Goal: Communication & Community: Answer question/provide support

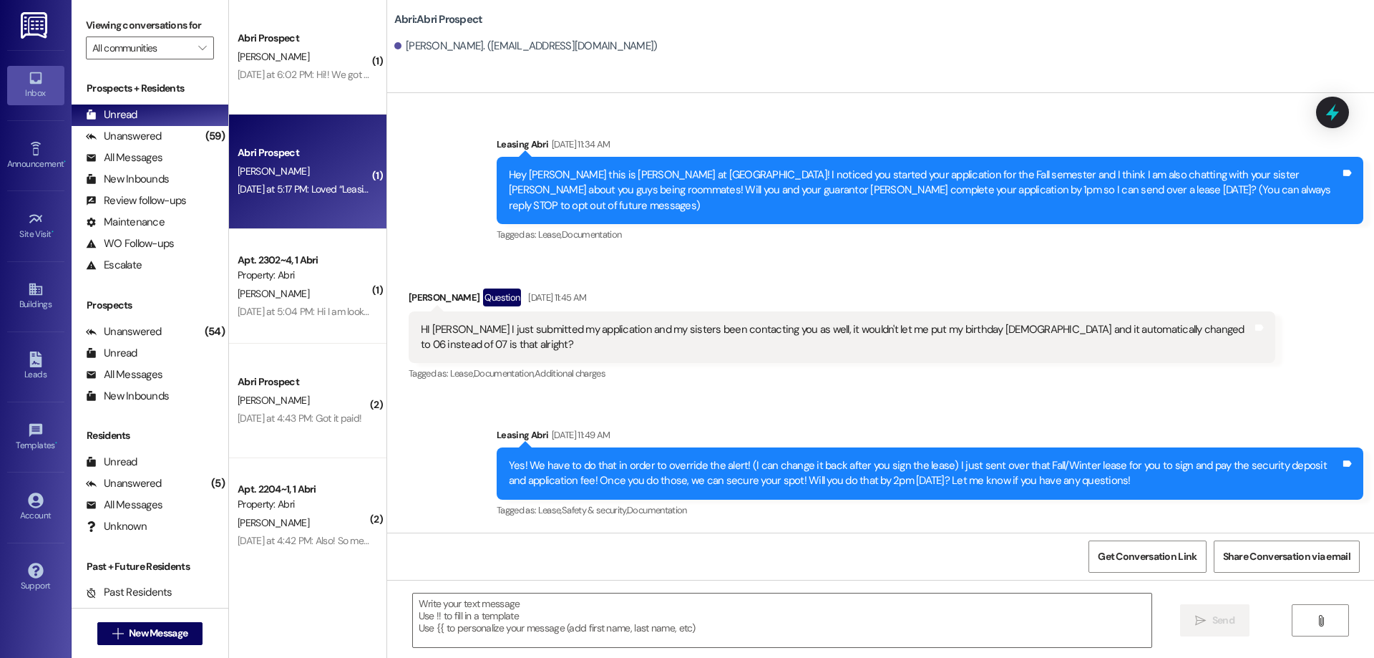
scroll to position [1320, 0]
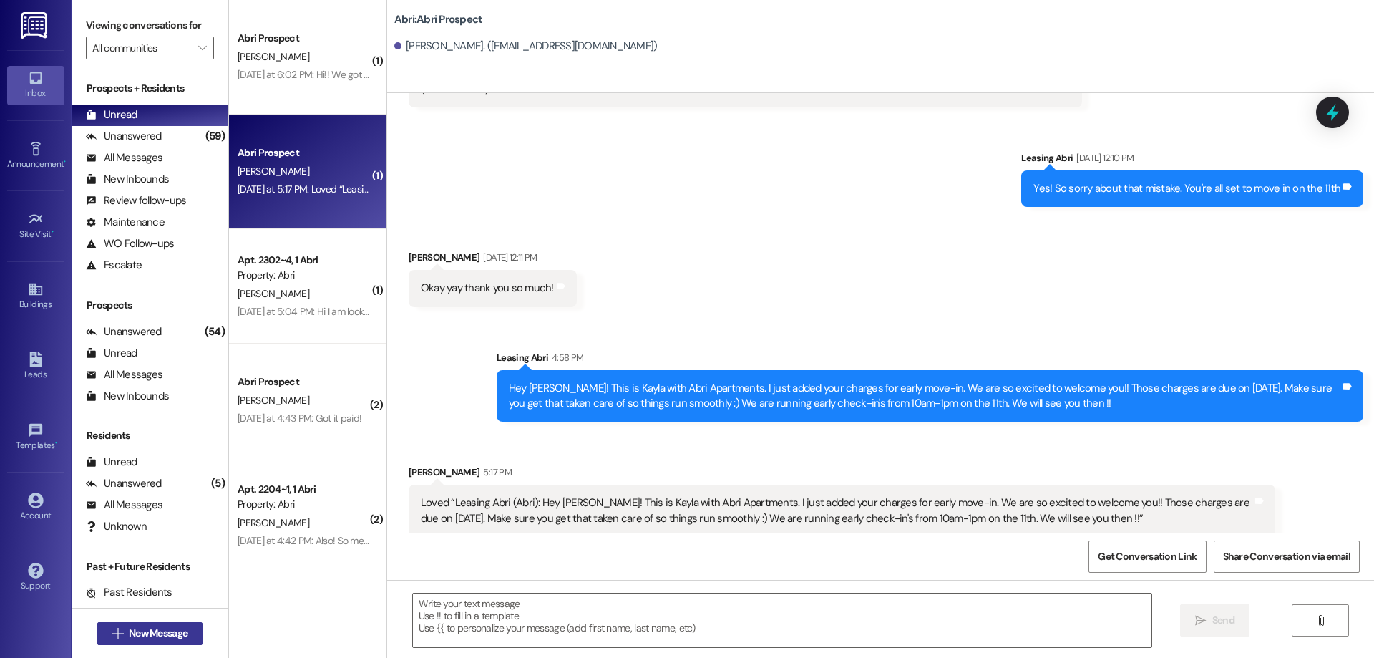
click at [161, 633] on span "New Message" at bounding box center [158, 632] width 59 height 15
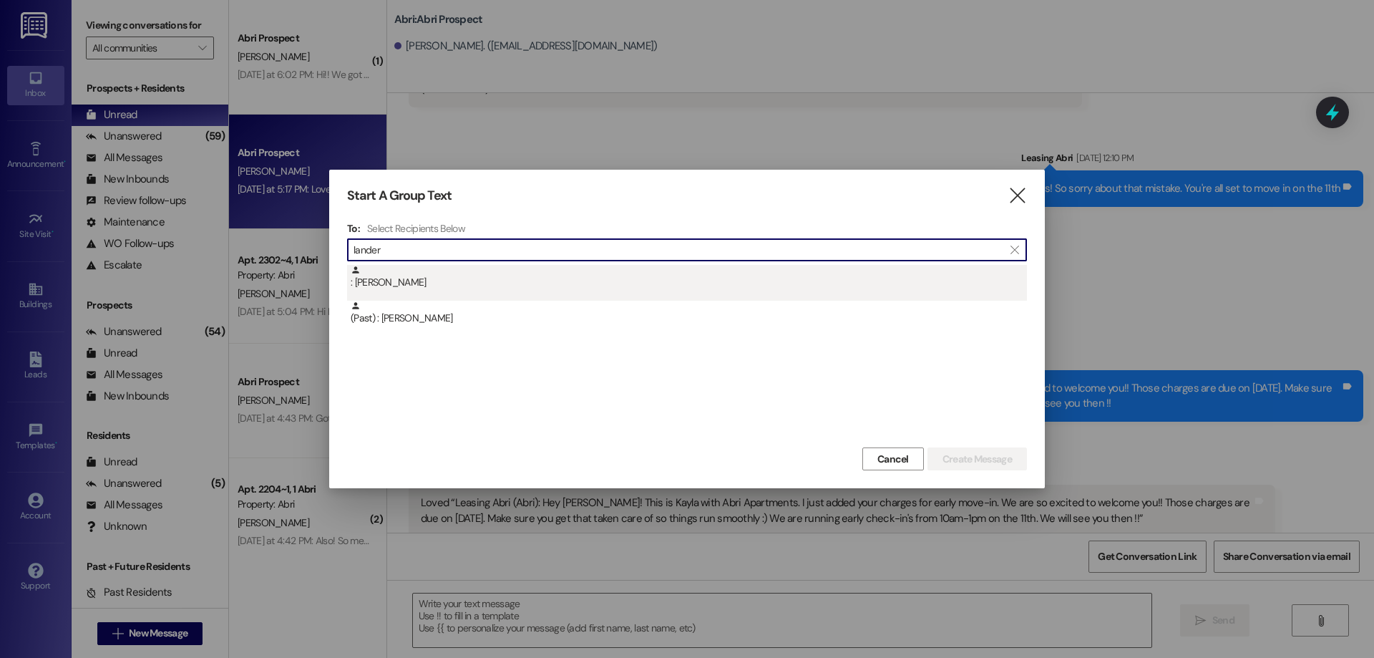
type input "lander"
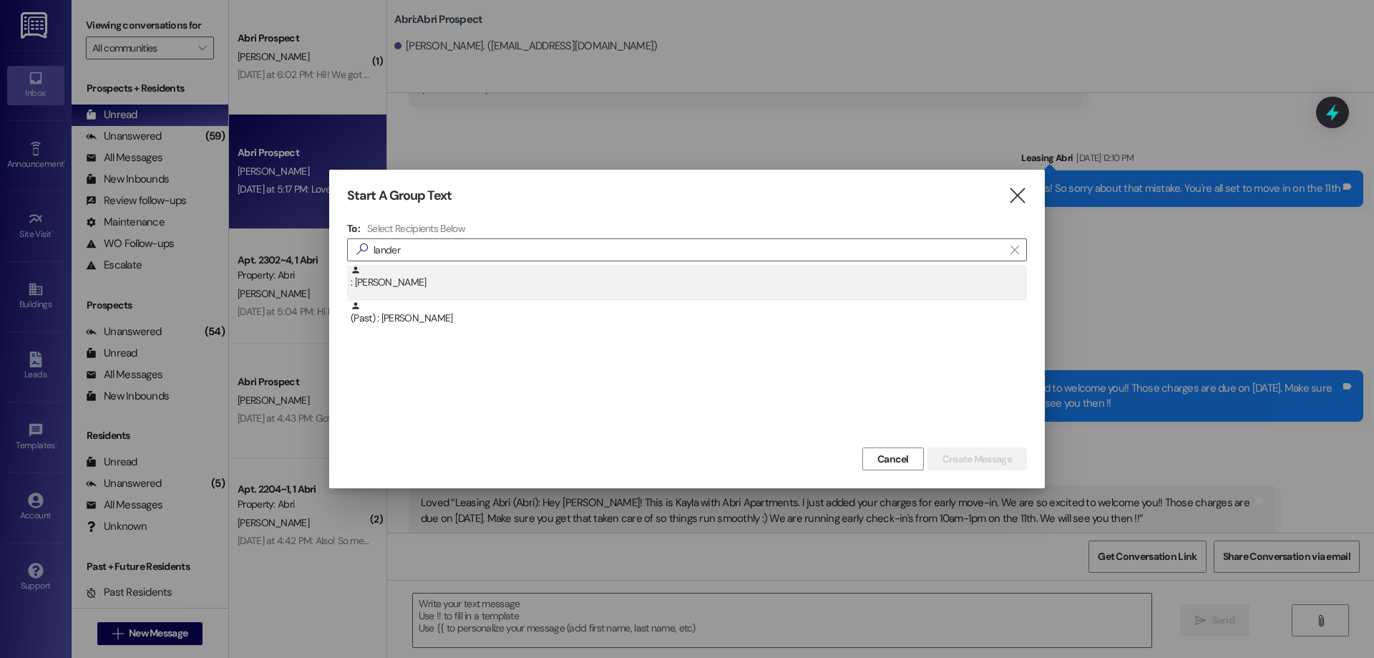
click at [410, 288] on div ": Lander Jamison" at bounding box center [689, 277] width 676 height 25
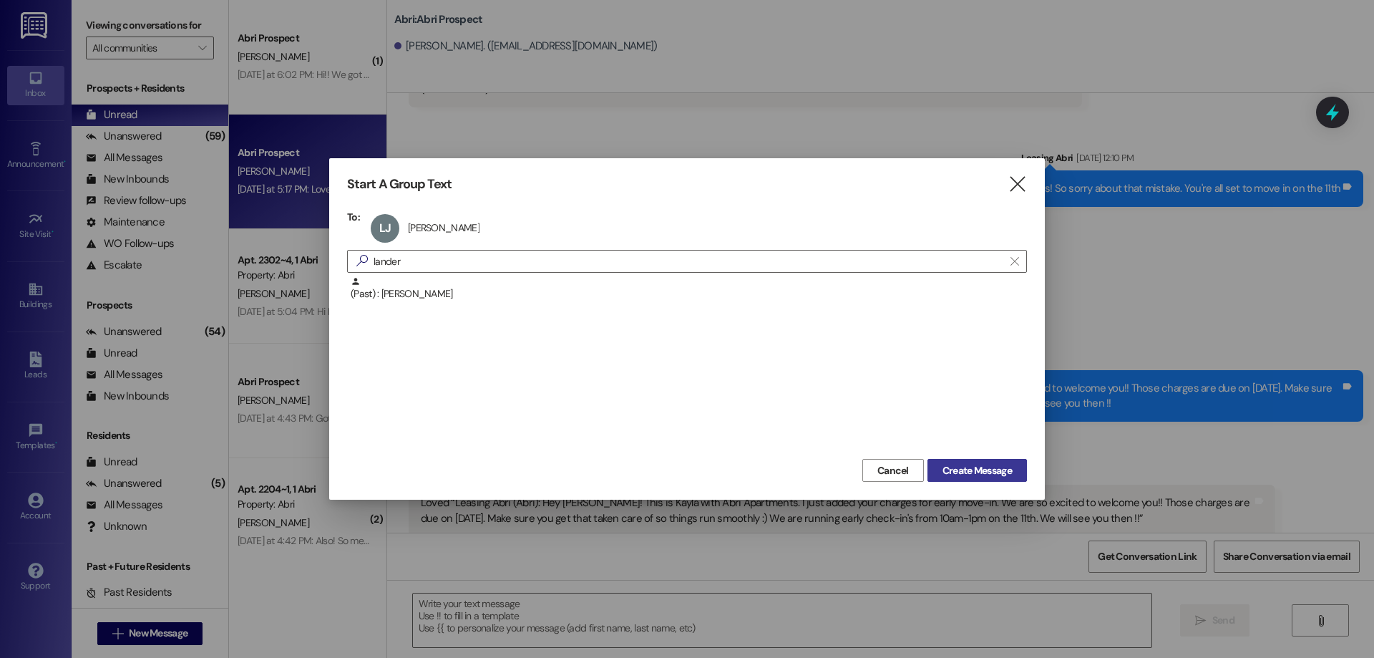
click at [995, 474] on span "Create Message" at bounding box center [976, 470] width 69 height 15
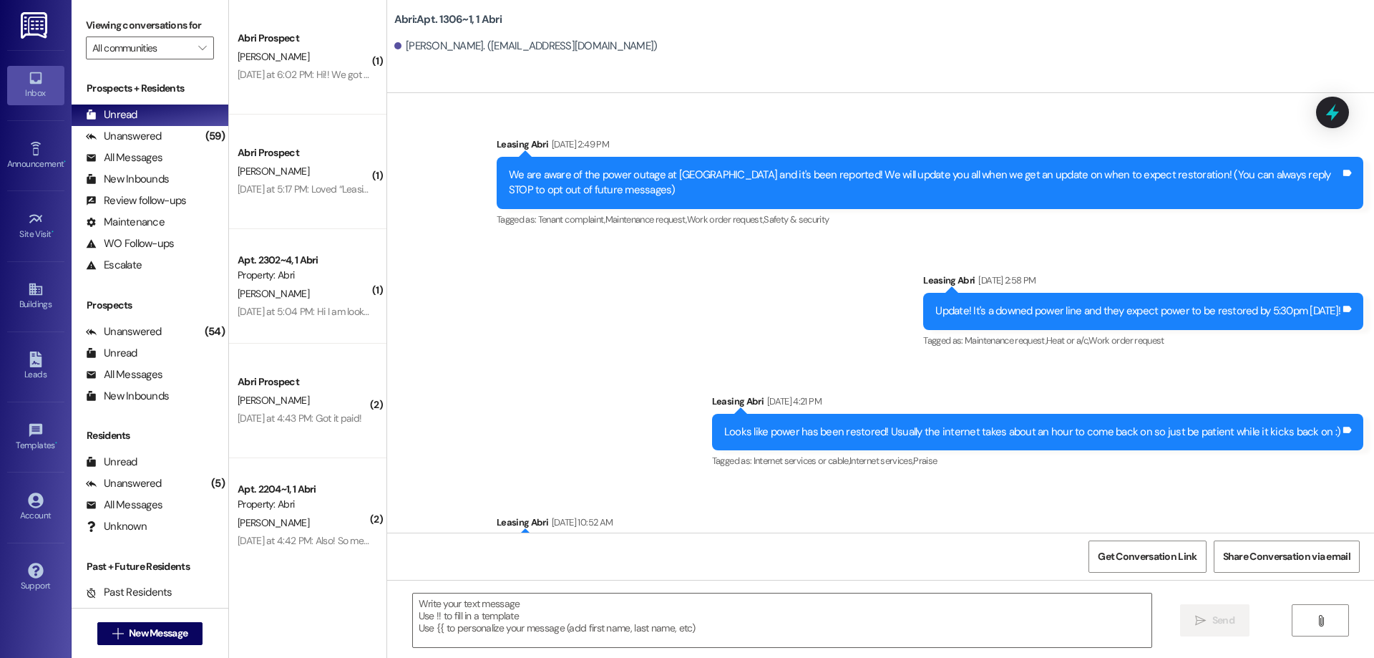
scroll to position [22626, 0]
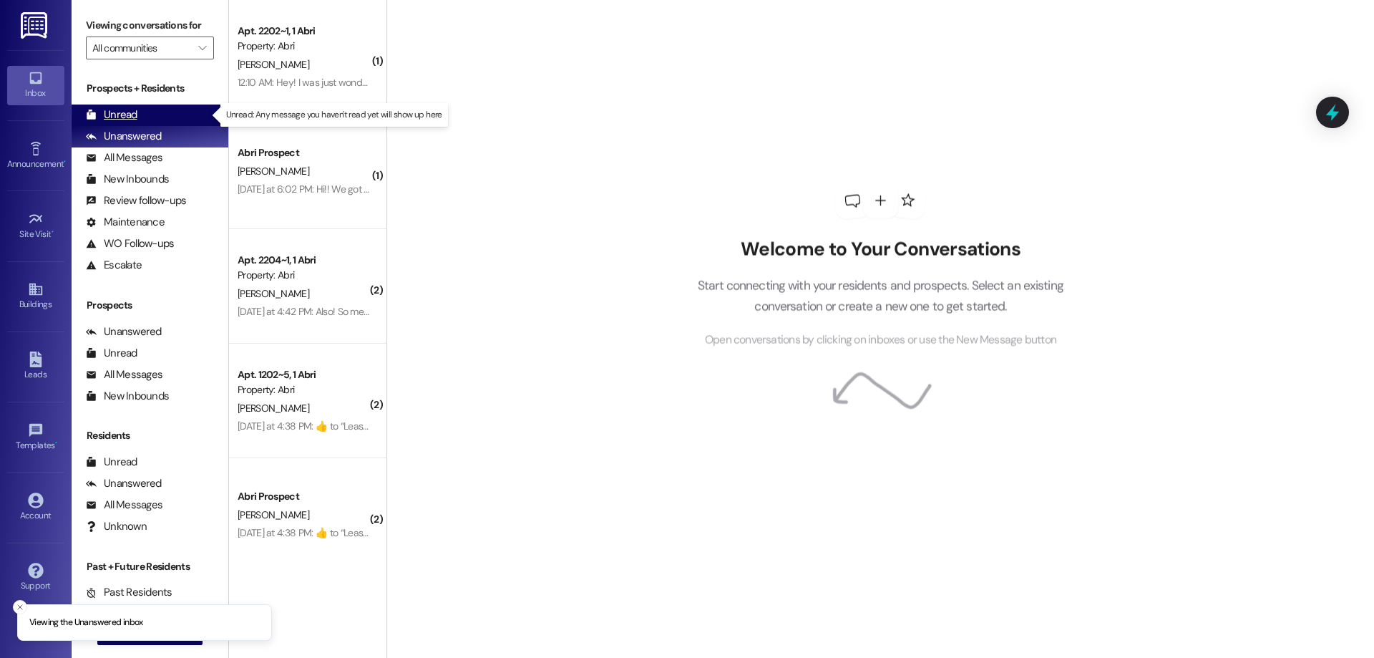
click at [122, 112] on div "Unread" at bounding box center [112, 114] width 52 height 15
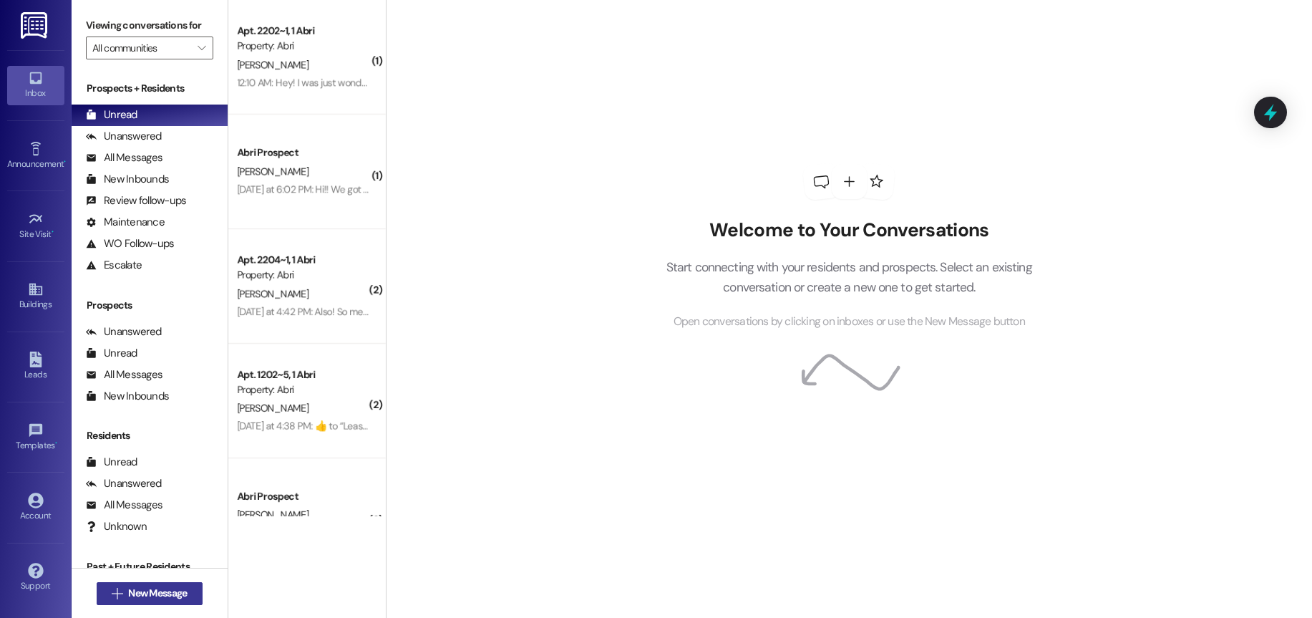
click at [167, 594] on span "New Message" at bounding box center [157, 592] width 59 height 15
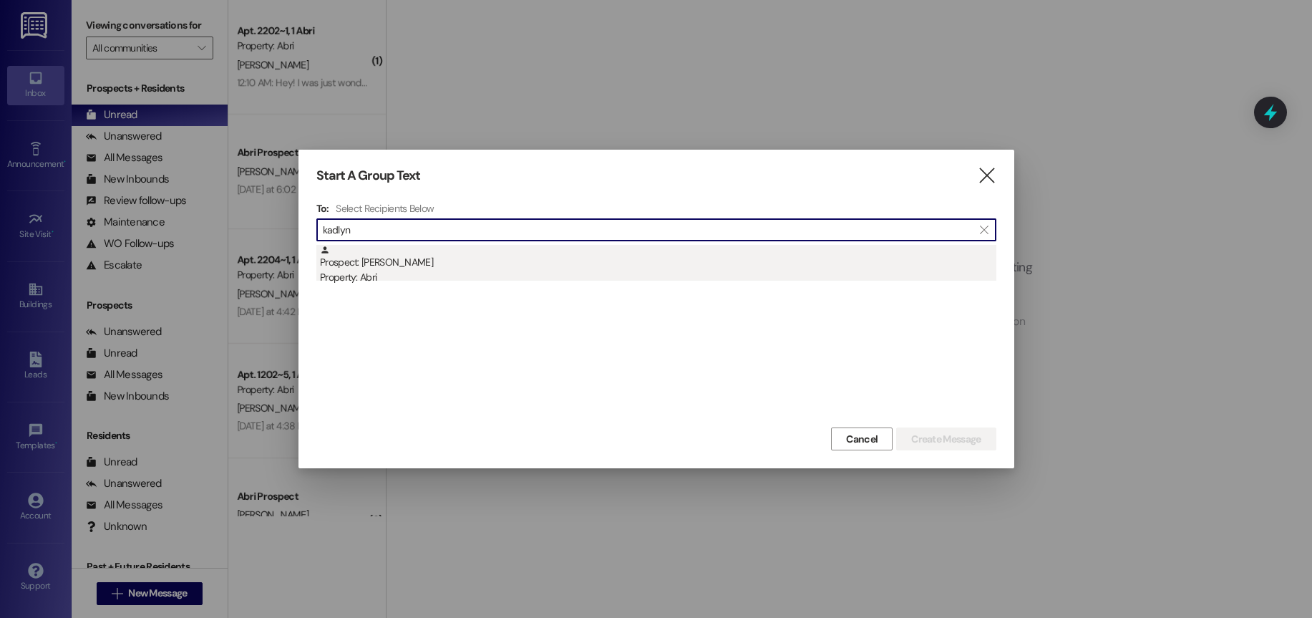
type input "kadlyn"
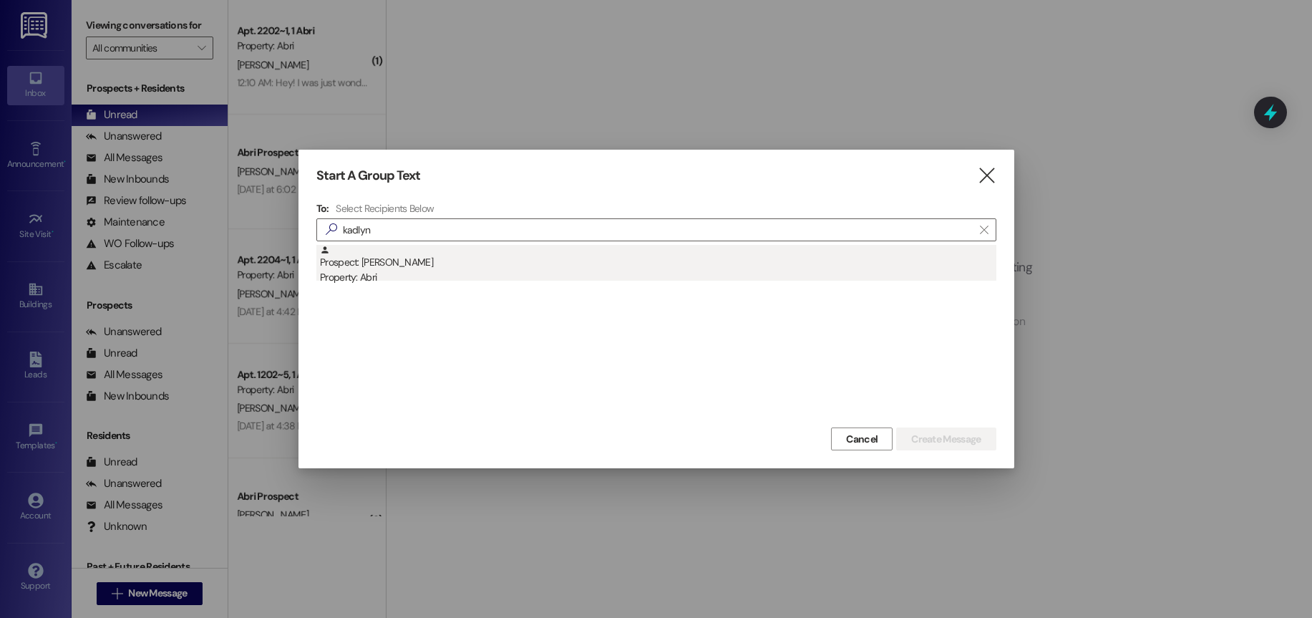
click at [547, 251] on div "Prospect: [PERSON_NAME] Property: Abri" at bounding box center [658, 265] width 676 height 41
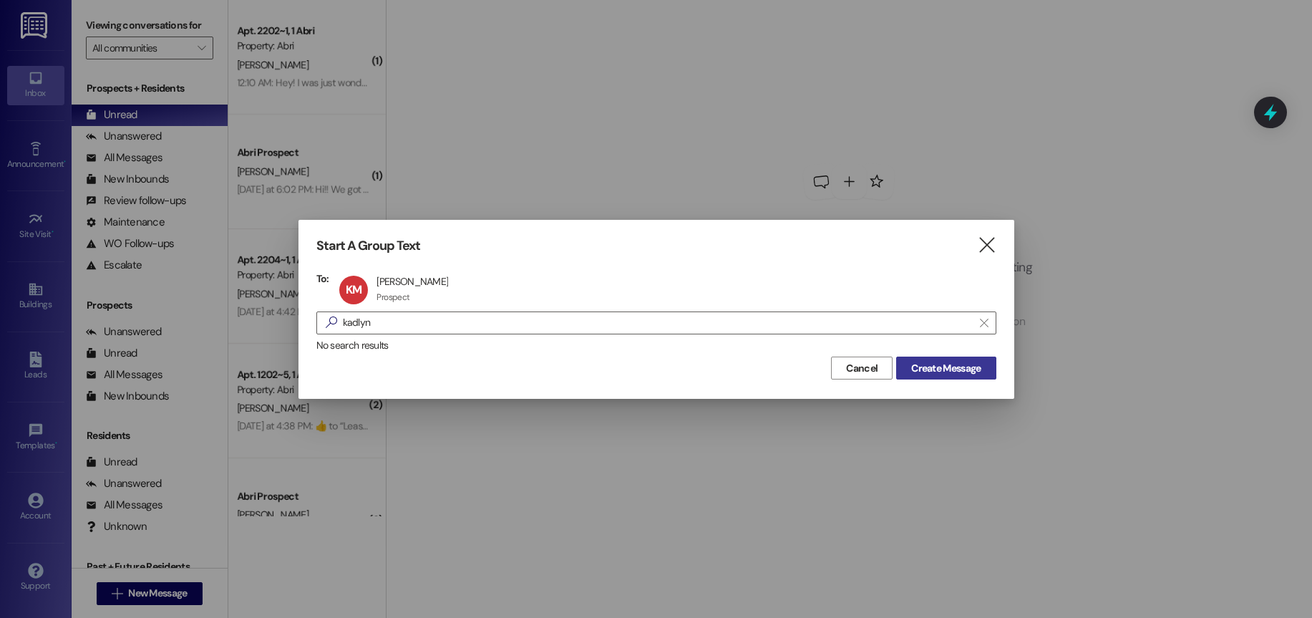
click at [934, 371] on span "Create Message" at bounding box center [945, 368] width 69 height 15
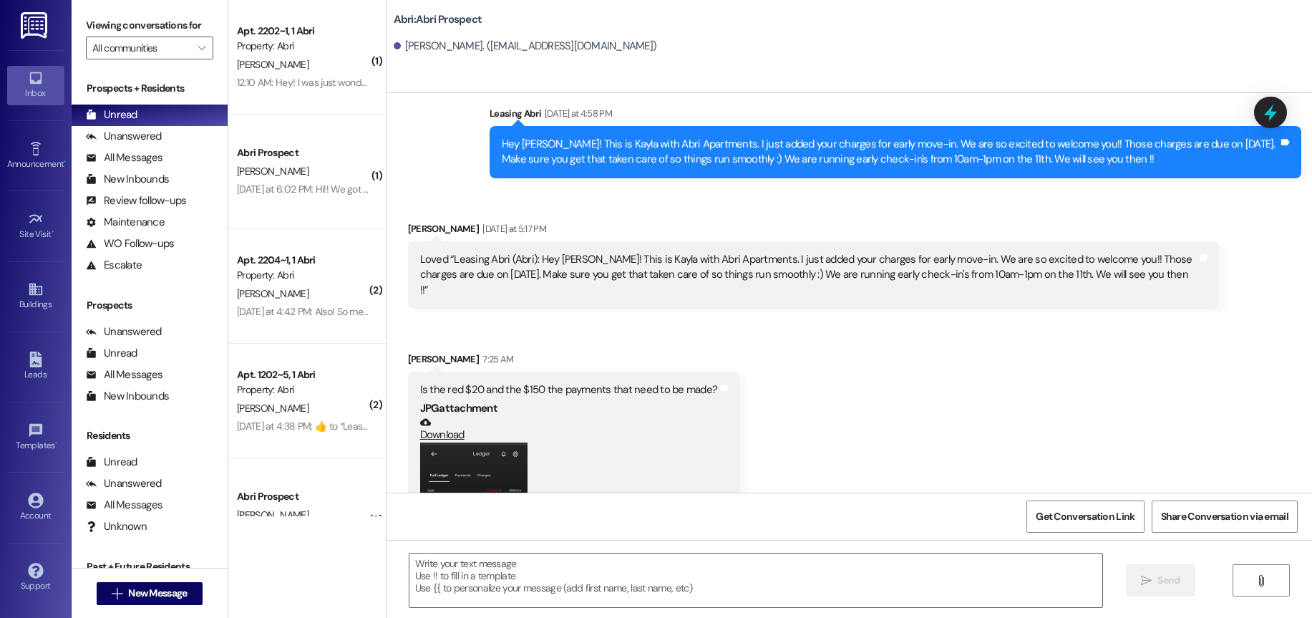
scroll to position [1508, 0]
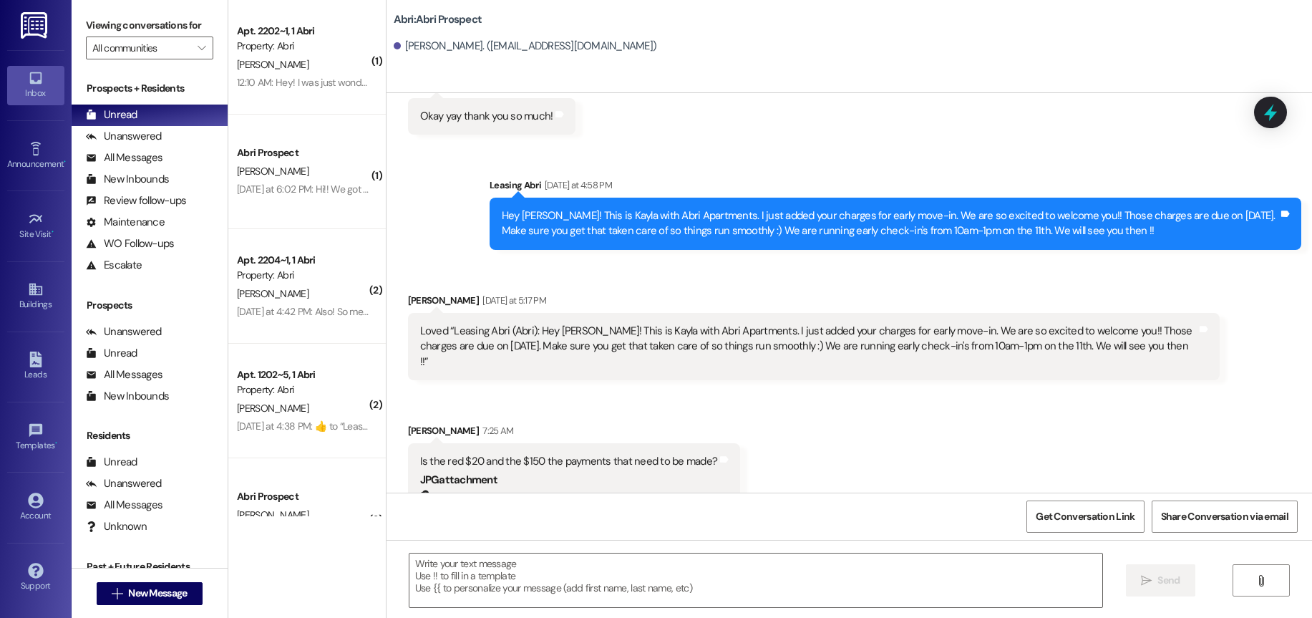
click at [533, 218] on div "Hey [PERSON_NAME]! This is Kayla with Abri Apartments. I just added your charge…" at bounding box center [890, 223] width 776 height 31
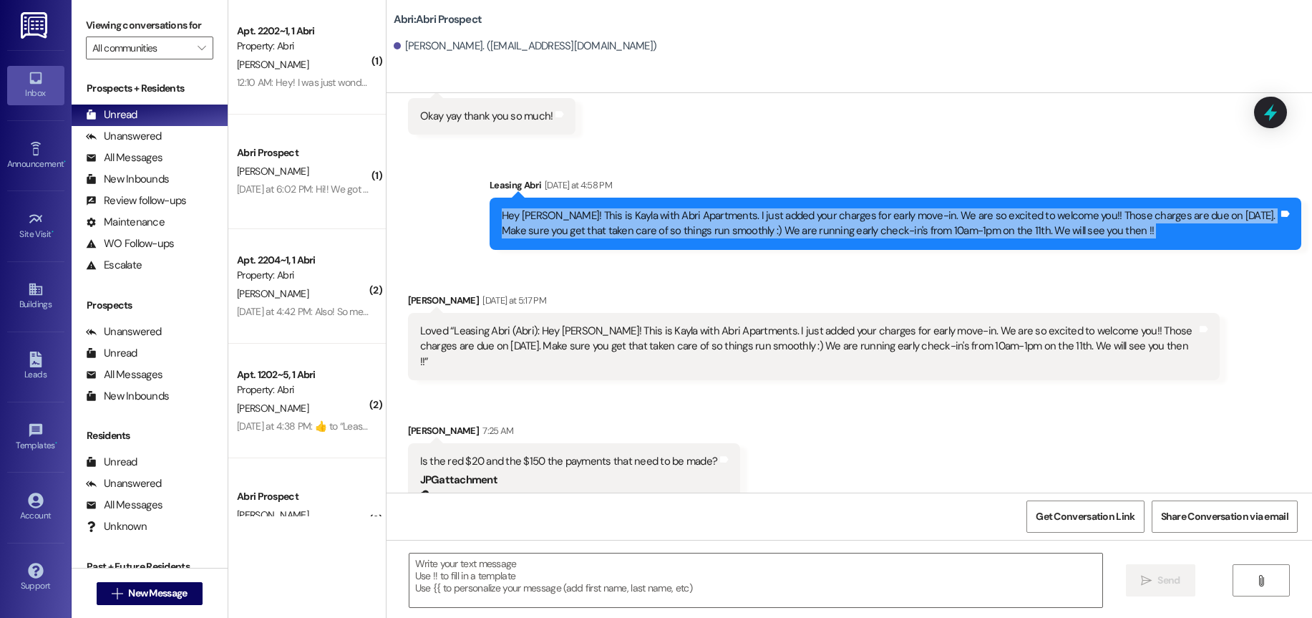
click at [533, 218] on div "Hey [PERSON_NAME]! This is Kayla with Abri Apartments. I just added your charge…" at bounding box center [890, 223] width 776 height 31
copy div "Hey [PERSON_NAME]! This is Kayla with Abri Apartments. I just added your charge…"
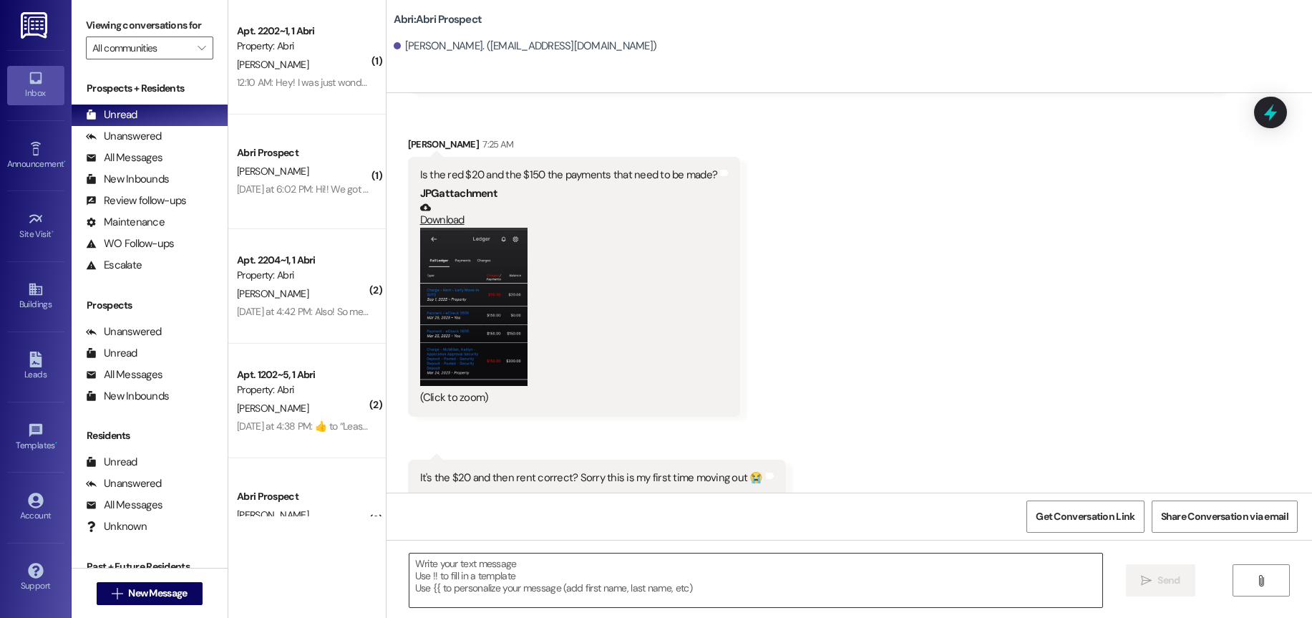
click at [610, 556] on textarea at bounding box center [755, 580] width 693 height 54
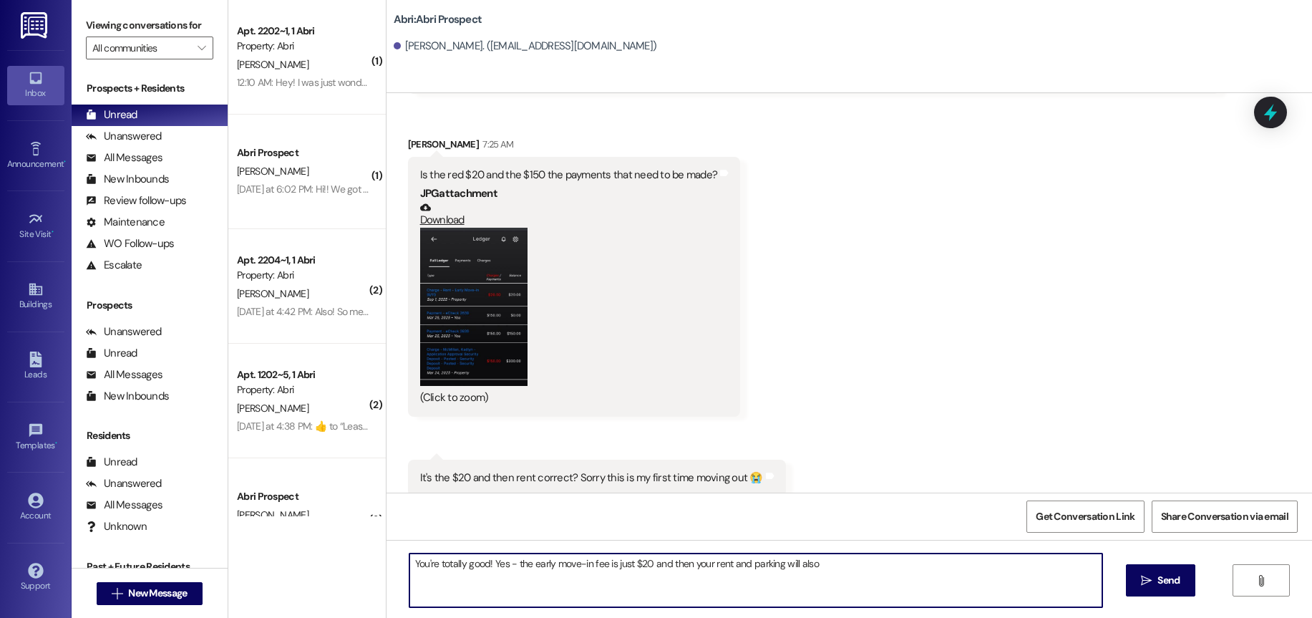
click at [704, 559] on textarea "You're totally good! Yes - the early move-in fee is just $20 and then your rent…" at bounding box center [755, 580] width 693 height 54
click at [743, 565] on textarea "You're totally good! Yes - the early move-in fee is just $20 and then your firs…" at bounding box center [755, 580] width 693 height 54
click at [915, 559] on textarea "You're totally good! Yes - the early move-in fee is just $20 and then your firs…" at bounding box center [755, 580] width 693 height 54
type textarea "You're totally good! Yes - the early move-in fee is just $20 and then your firs…"
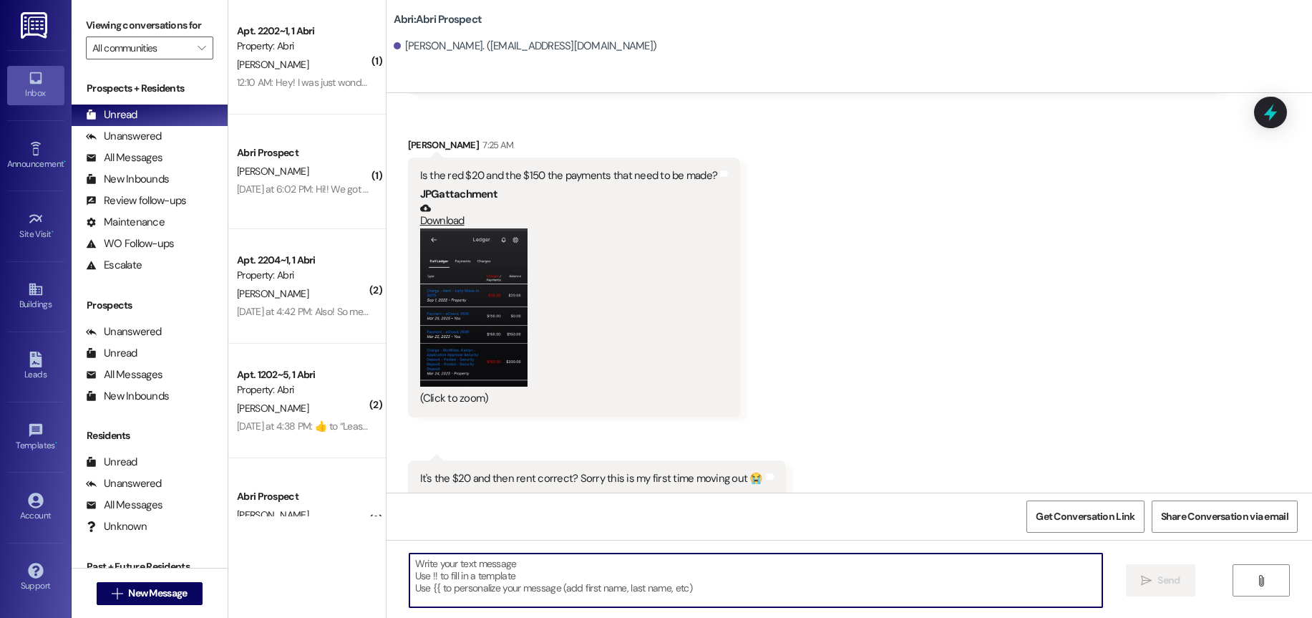
scroll to position [1893, 0]
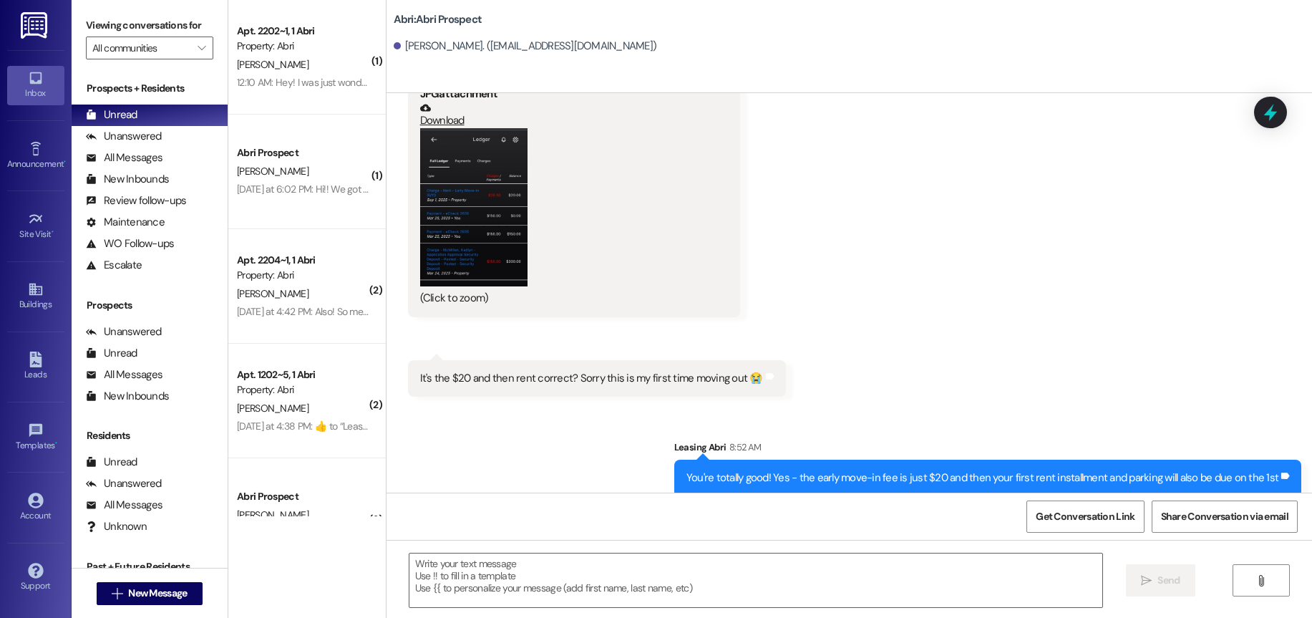
click at [124, 608] on div " New Message" at bounding box center [150, 593] width 106 height 36
click at [130, 602] on button " New Message" at bounding box center [150, 593] width 106 height 23
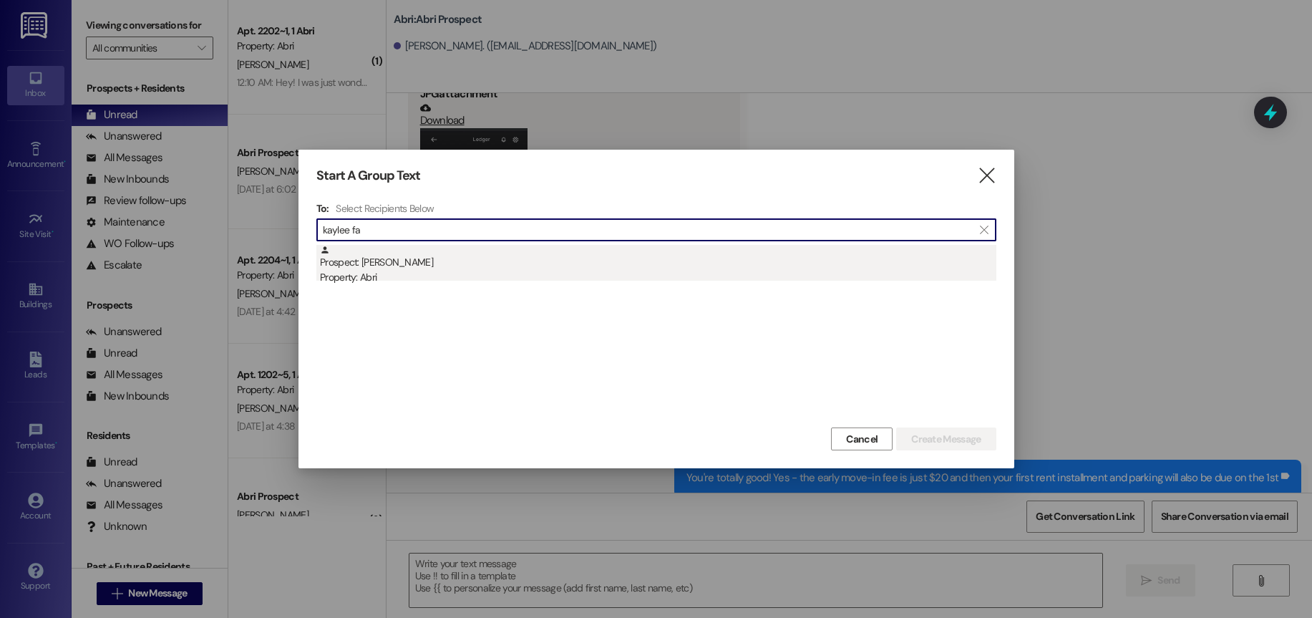
type input "kaylee fa"
click at [586, 273] on div "Property: Abri" at bounding box center [658, 277] width 676 height 15
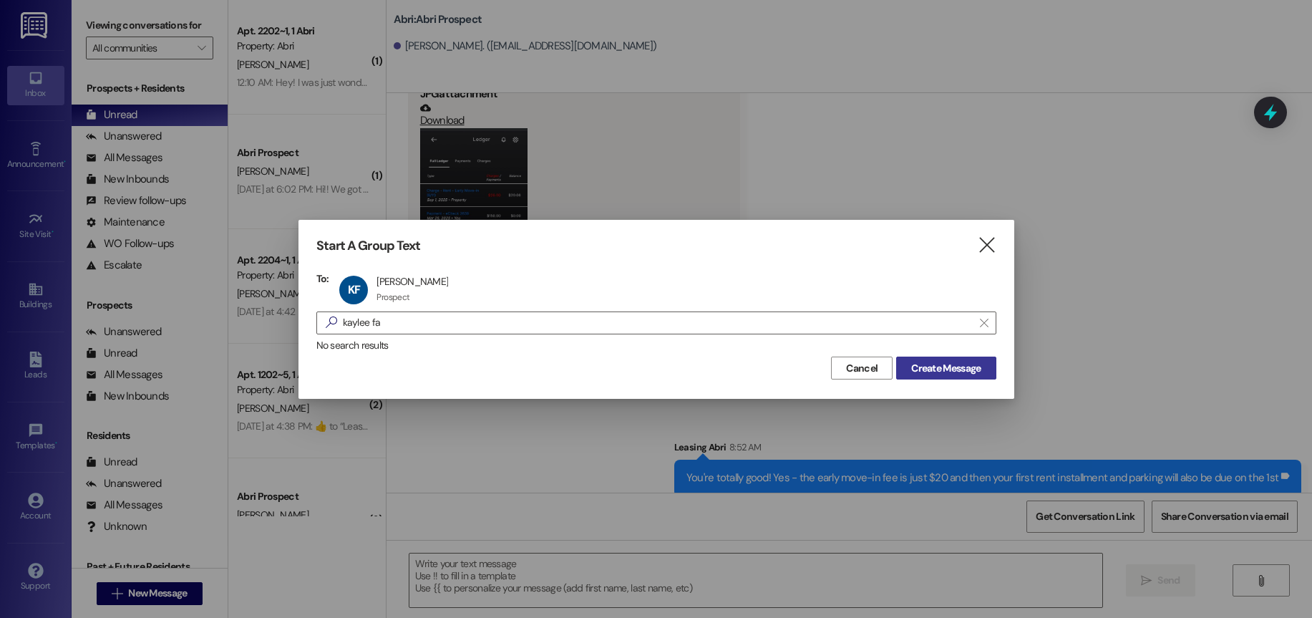
click at [943, 372] on span "Create Message" at bounding box center [945, 368] width 69 height 15
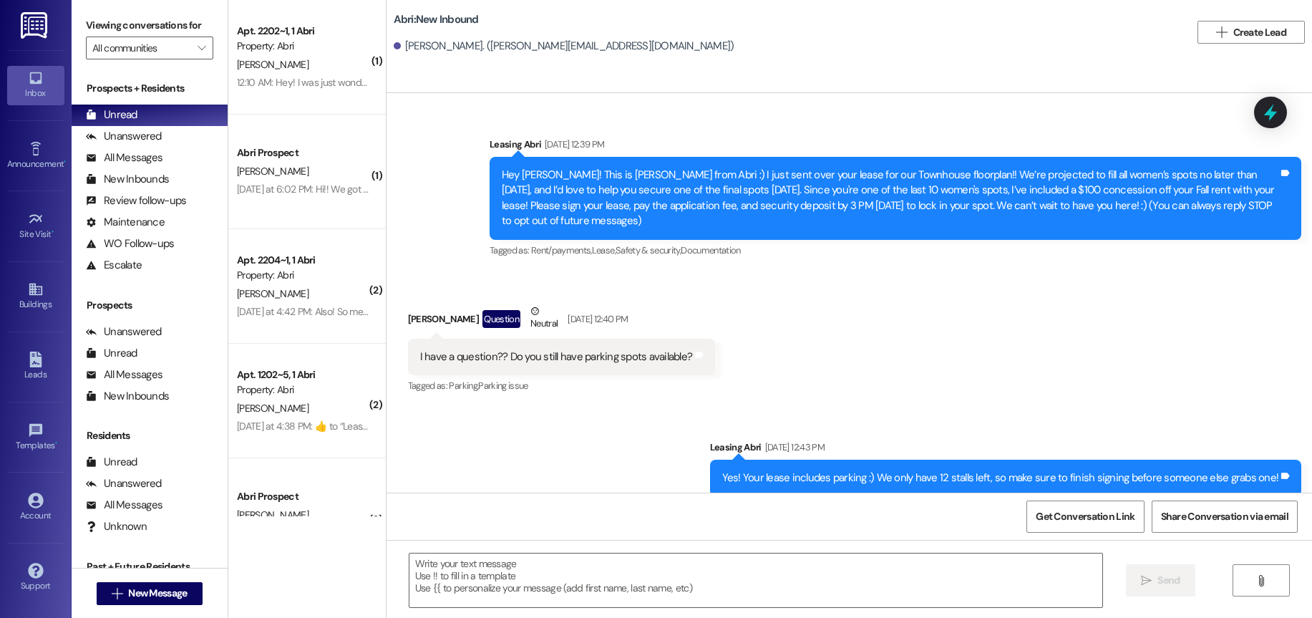
scroll to position [700, 0]
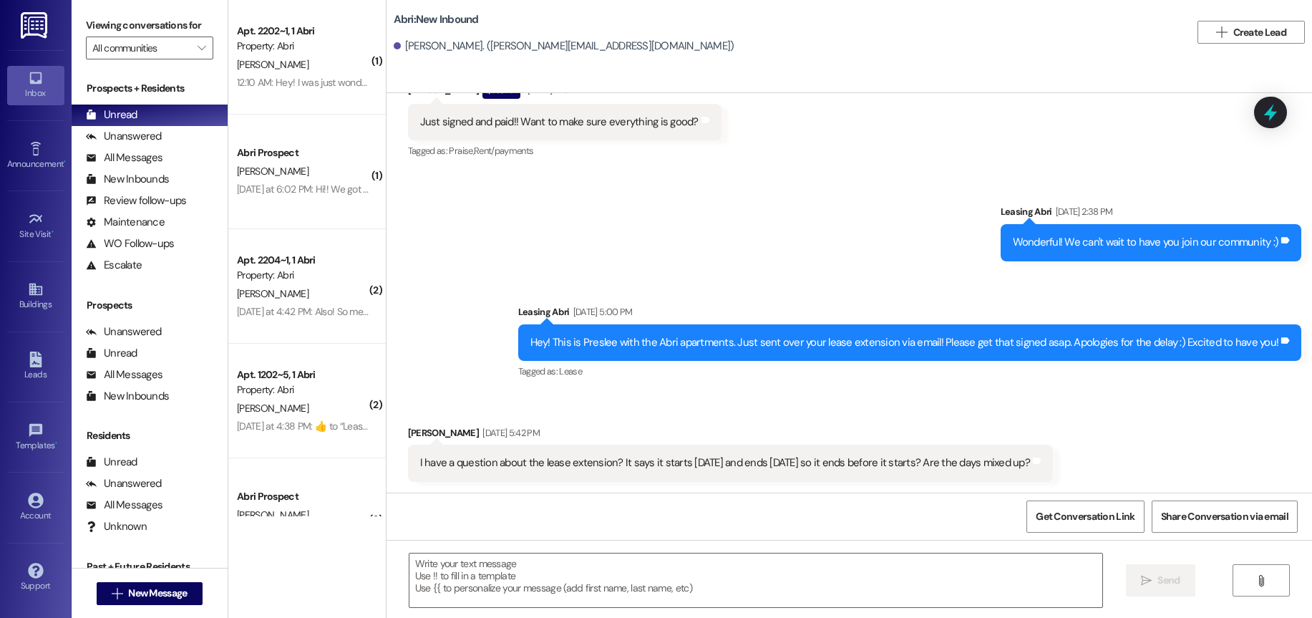
click at [530, 576] on textarea at bounding box center [755, 580] width 693 height 54
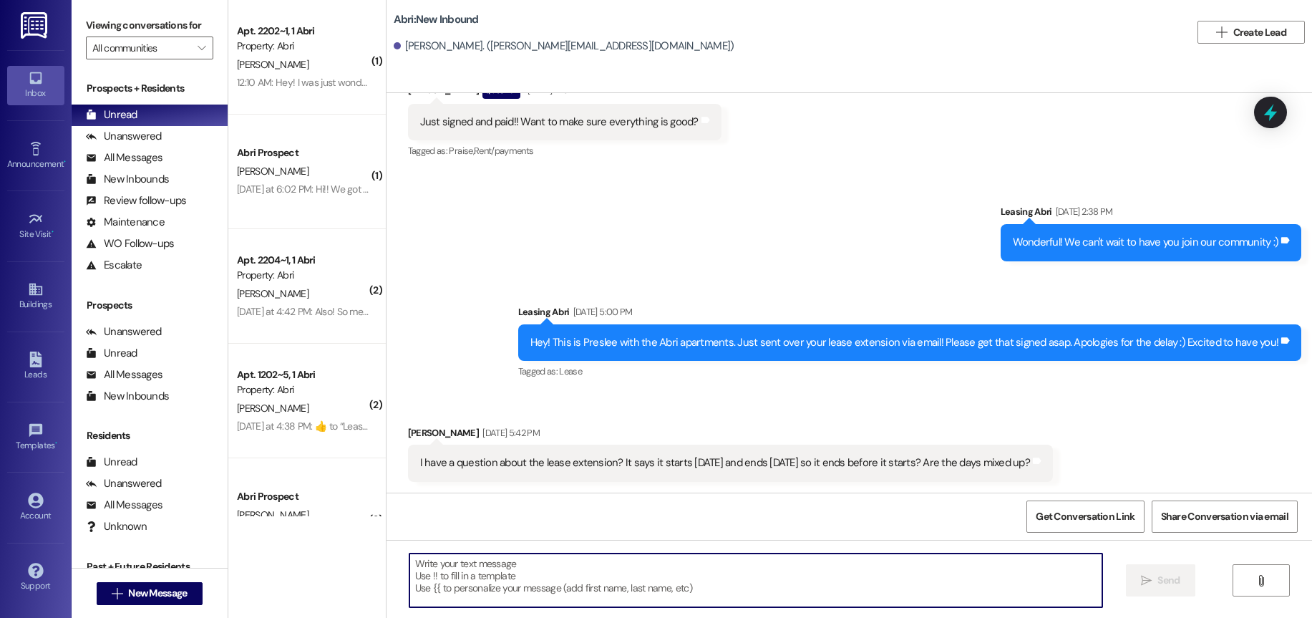
paste textarea "Hey [PERSON_NAME]! This is Kayla with Abri Apartments. I just added your charge…"
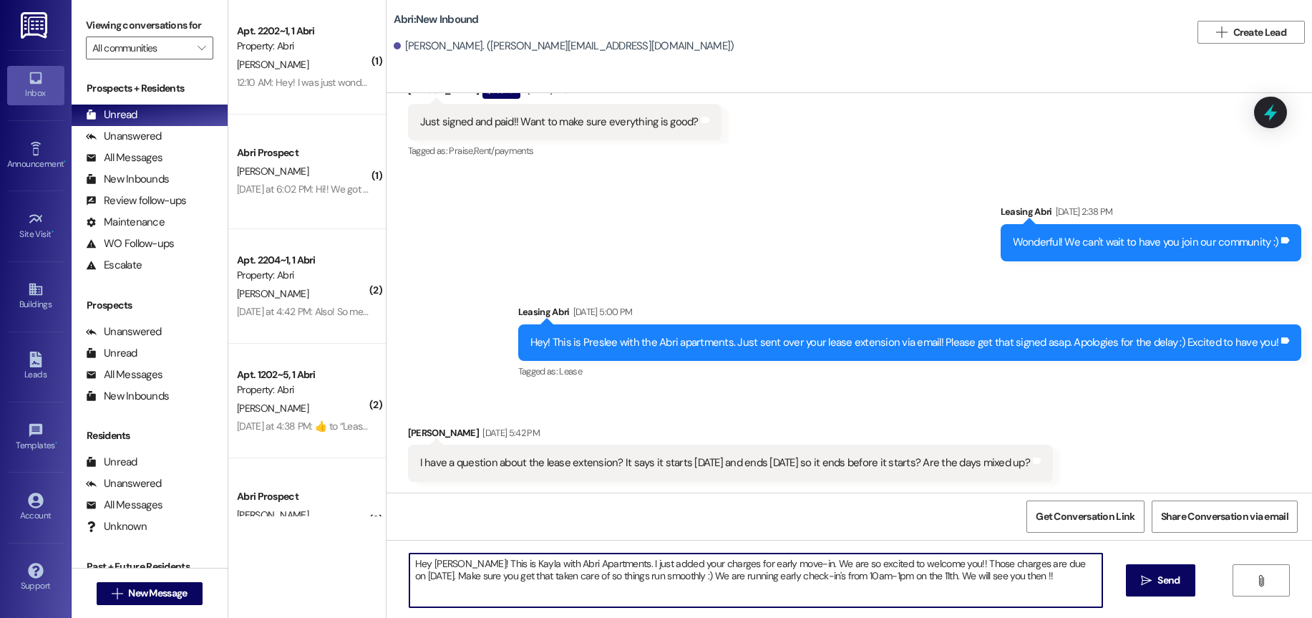
click at [438, 565] on textarea "Hey [PERSON_NAME]! This is Kayla with Abri Apartments. I just added your charge…" at bounding box center [755, 580] width 693 height 54
type textarea "Hey [PERSON_NAME]! This is Kayla with Abri Apartments. I just added your charge…"
click at [1054, 574] on textarea "Hey [PERSON_NAME]! This is Kayla with Abri Apartments. I just added your charge…" at bounding box center [755, 580] width 693 height 54
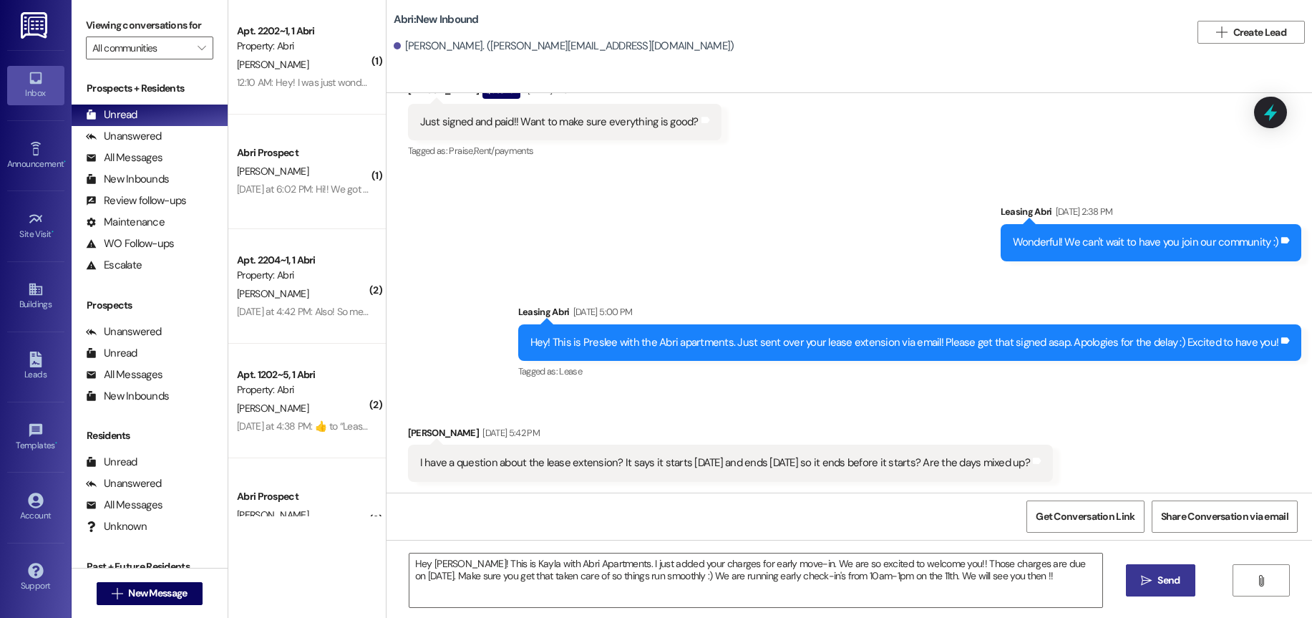
click at [1184, 579] on button " Send" at bounding box center [1160, 580] width 69 height 32
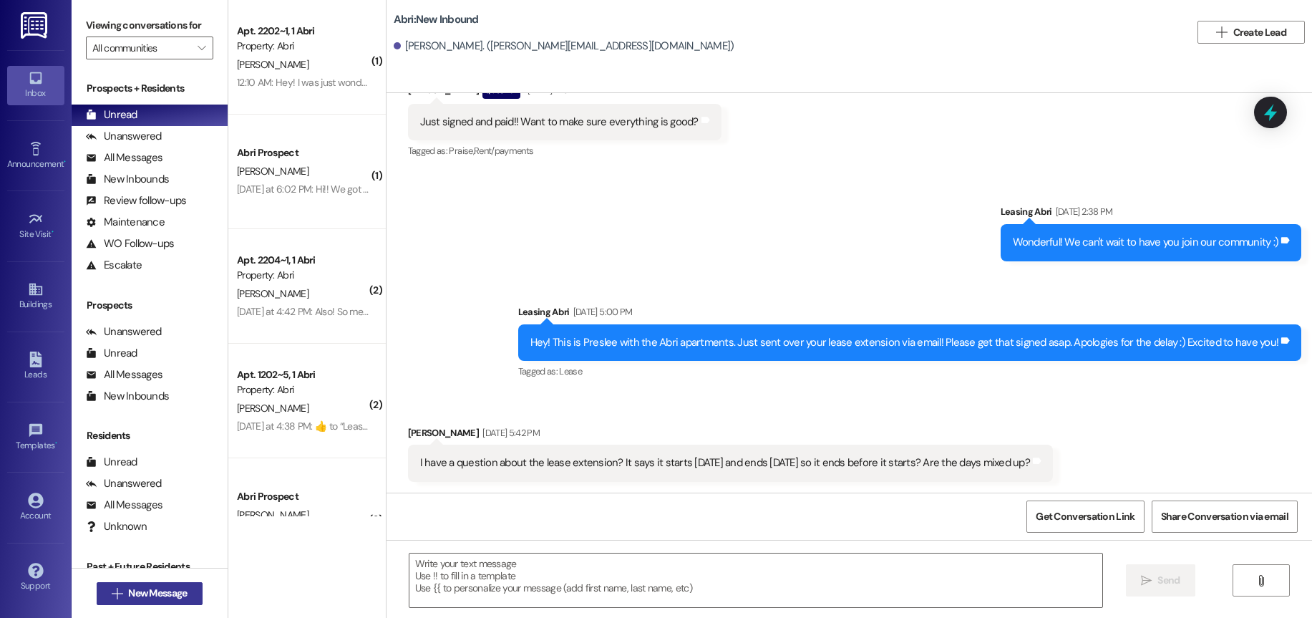
click at [153, 592] on span "New Message" at bounding box center [157, 592] width 59 height 15
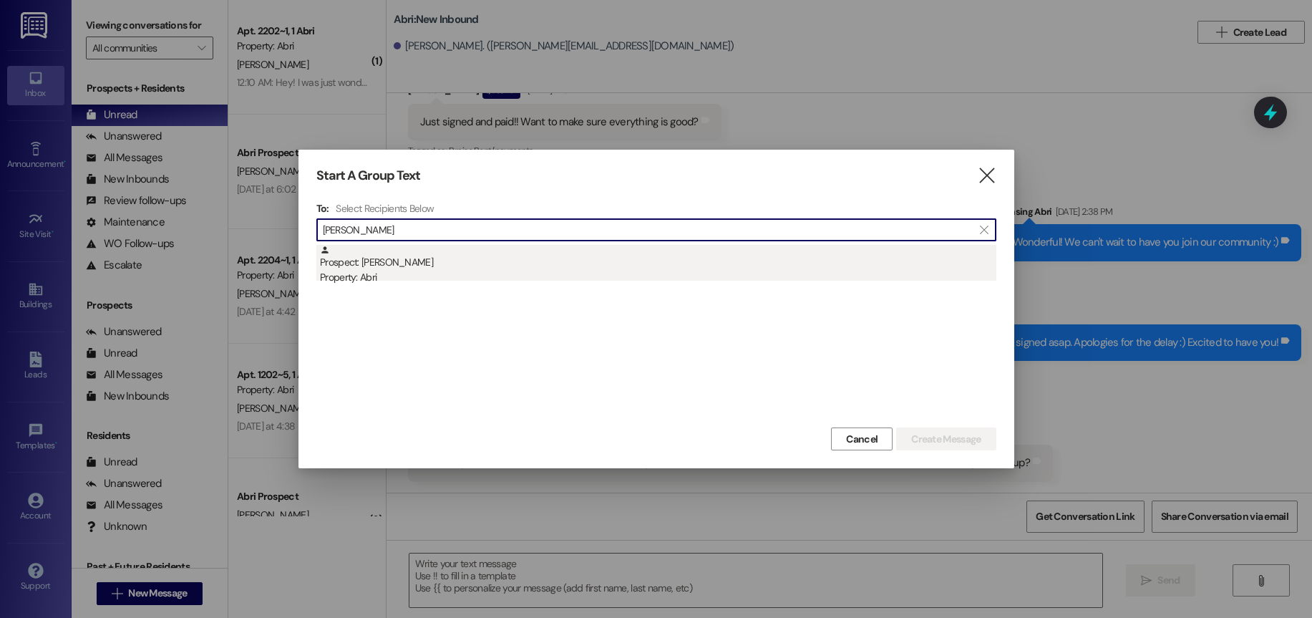
type input "[PERSON_NAME]"
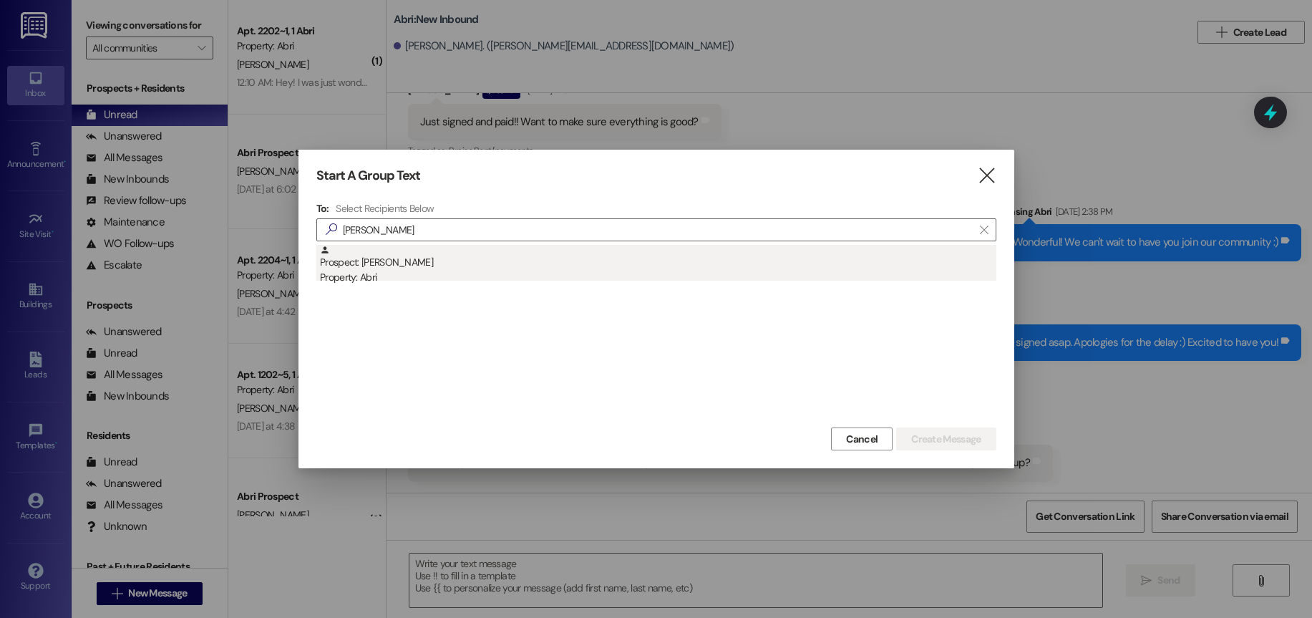
click at [597, 268] on div "Prospect: [PERSON_NAME] Property: Abri" at bounding box center [658, 265] width 676 height 41
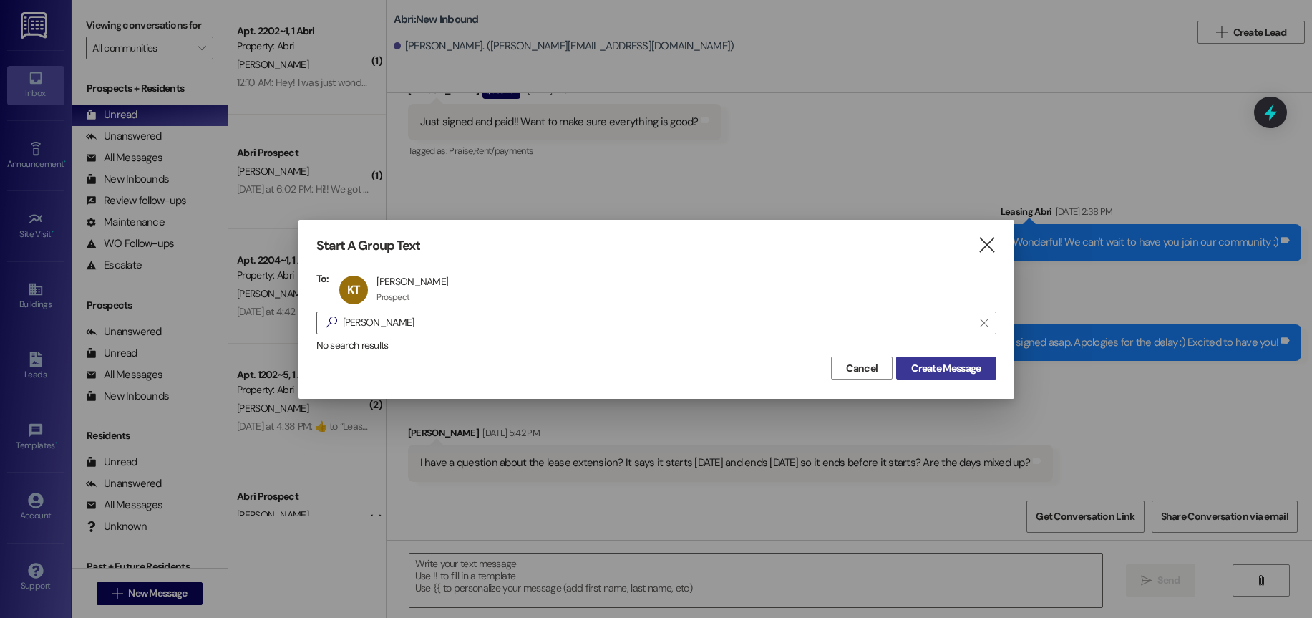
click at [939, 373] on span "Create Message" at bounding box center [945, 368] width 69 height 15
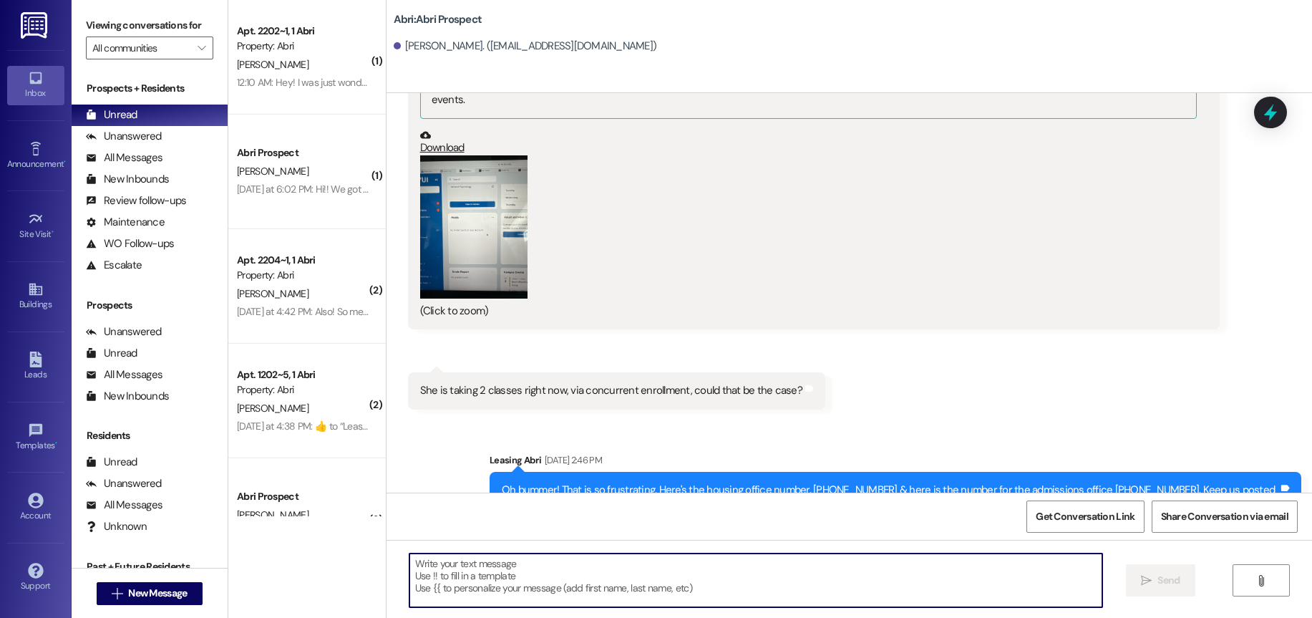
click at [504, 568] on textarea at bounding box center [755, 580] width 693 height 54
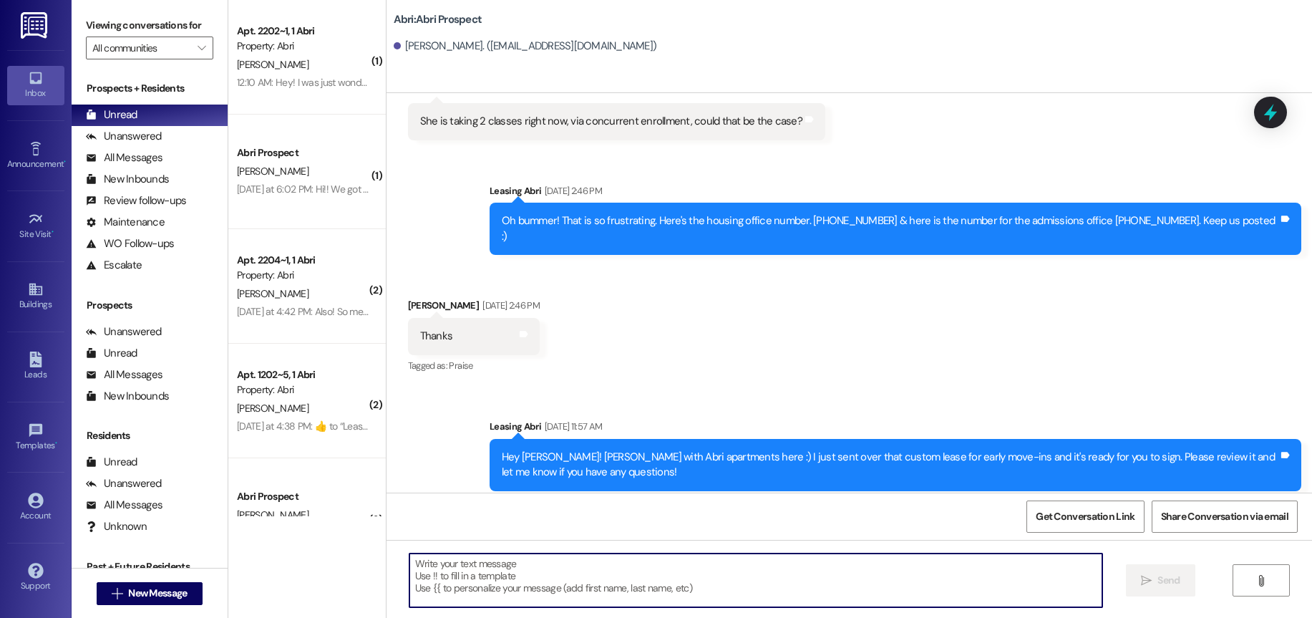
paste textarea "Hey [PERSON_NAME]! This is Kayla with Abri Apartments. I just added your charge…"
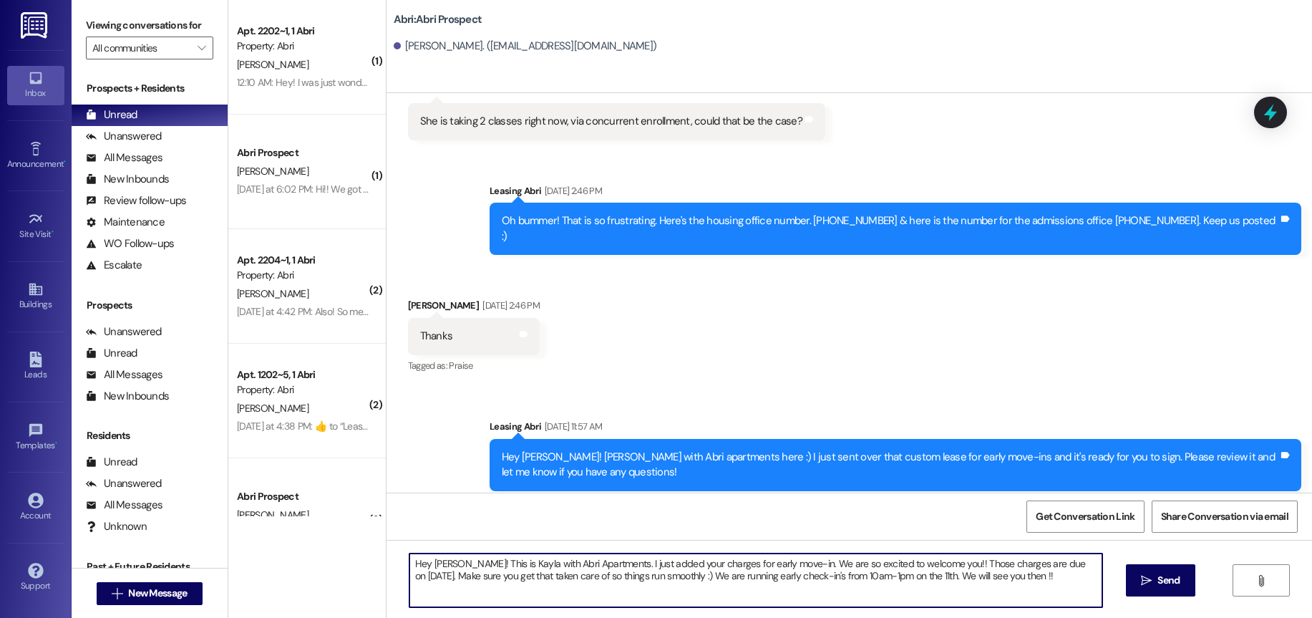
click at [439, 560] on textarea "Hey [PERSON_NAME]! This is Kayla with Abri Apartments. I just added your charge…" at bounding box center [755, 580] width 693 height 54
type textarea "Hey [PERSON_NAME]! This is Kayla with Abri Apartments. I just added your charge…"
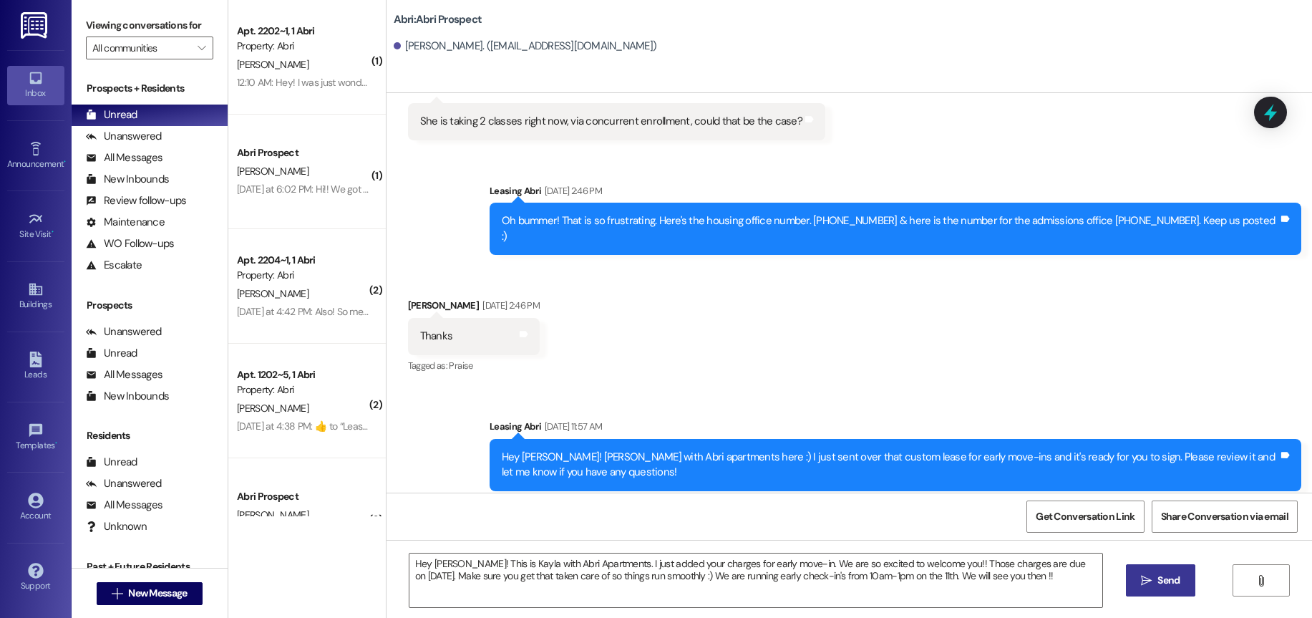
click at [1157, 587] on span "Send" at bounding box center [1168, 579] width 22 height 15
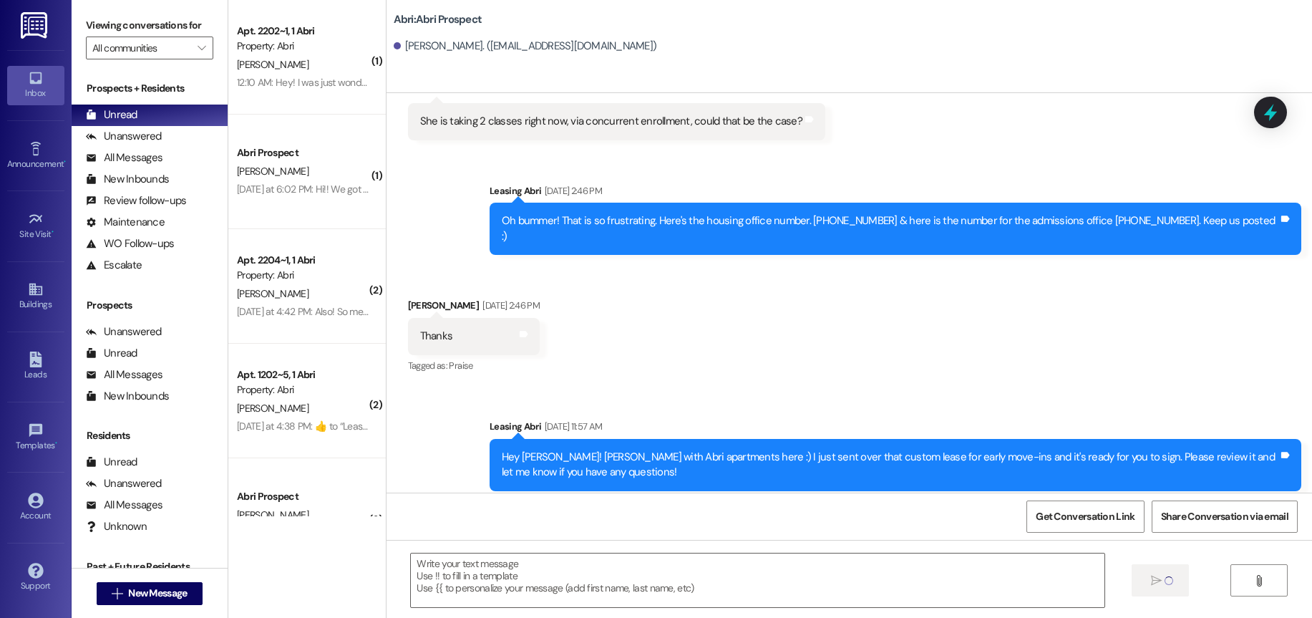
scroll to position [3871, 0]
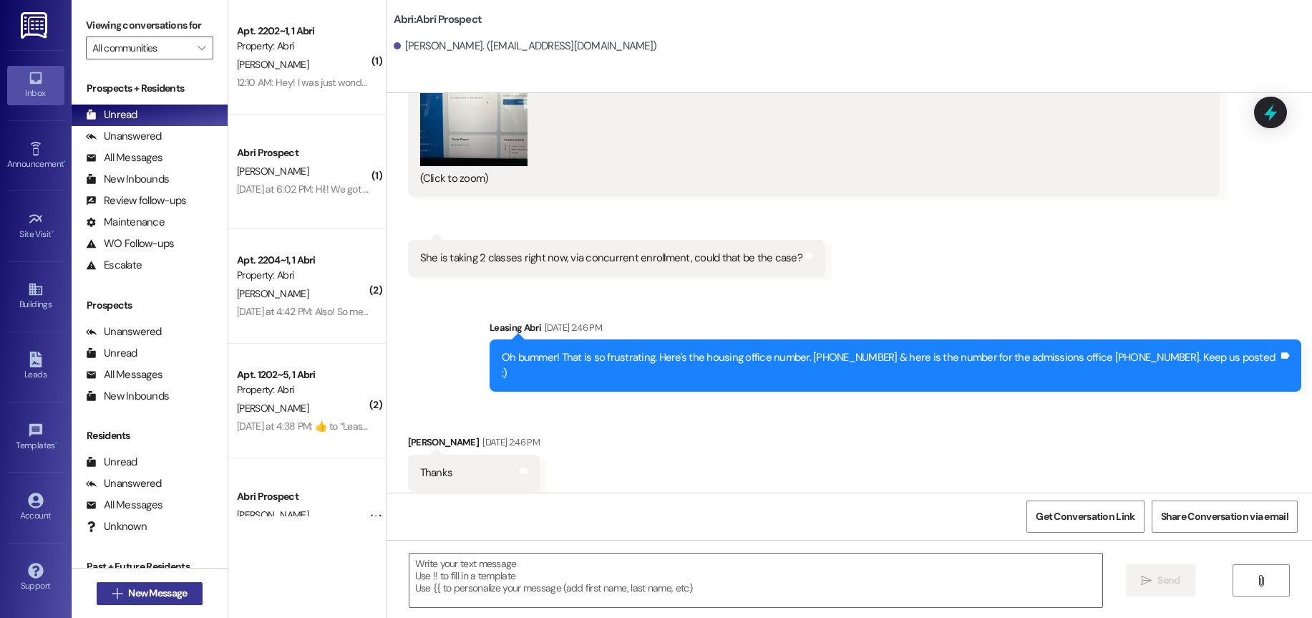
click at [148, 585] on button " New Message" at bounding box center [150, 593] width 106 height 23
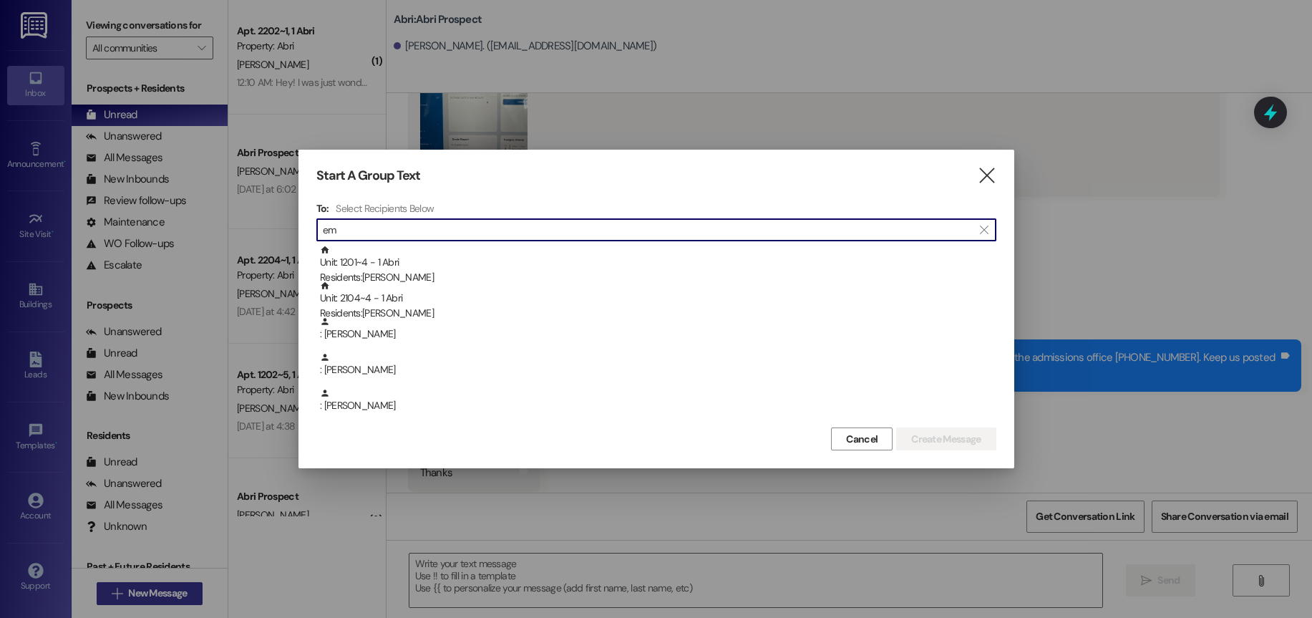
type input "e"
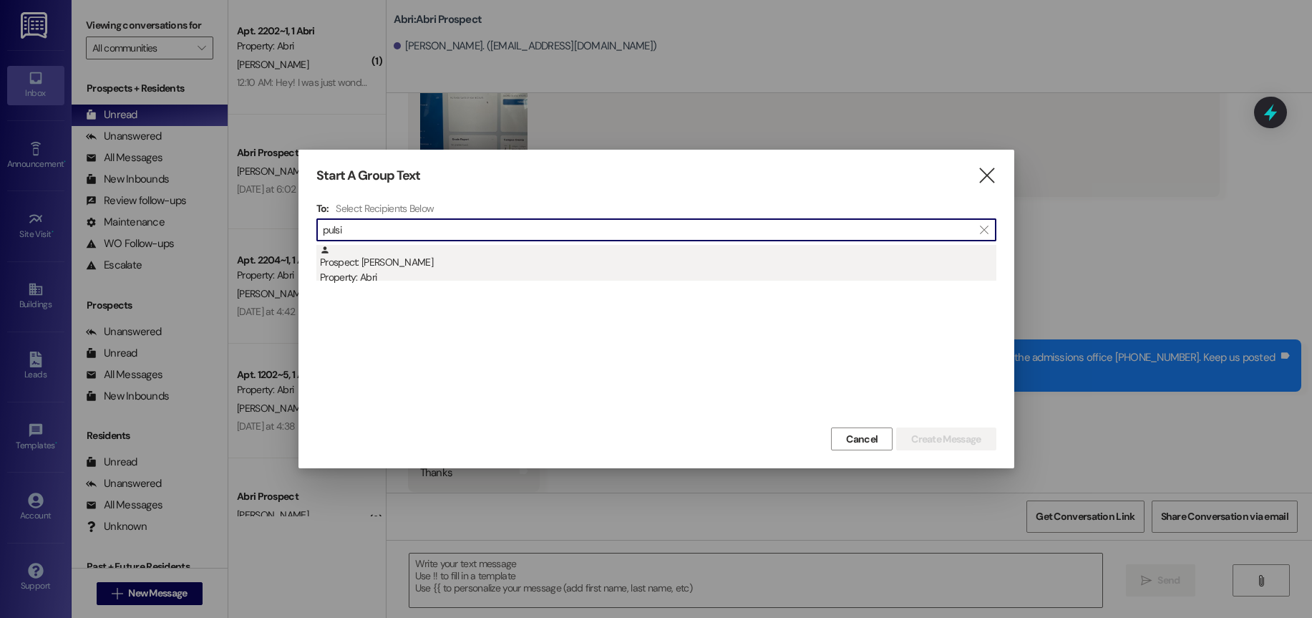
type input "pulsi"
click at [643, 261] on div "Prospect: [PERSON_NAME] Property: Abri" at bounding box center [658, 265] width 676 height 41
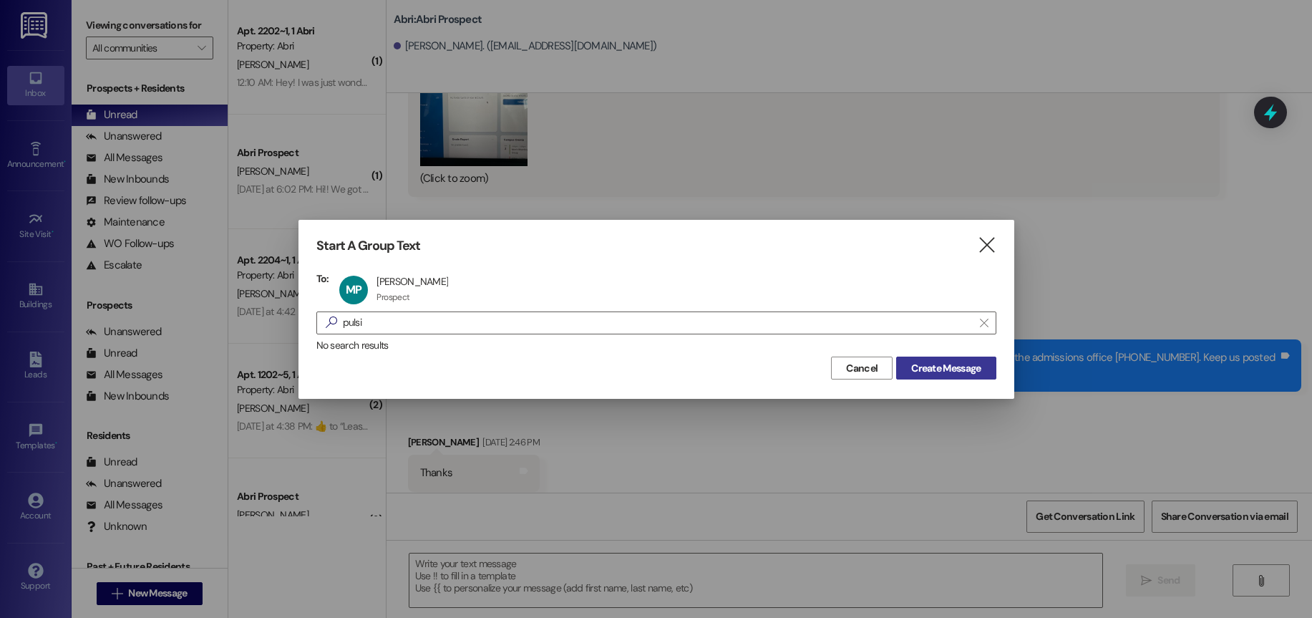
click at [909, 369] on span "Create Message" at bounding box center [945, 368] width 75 height 15
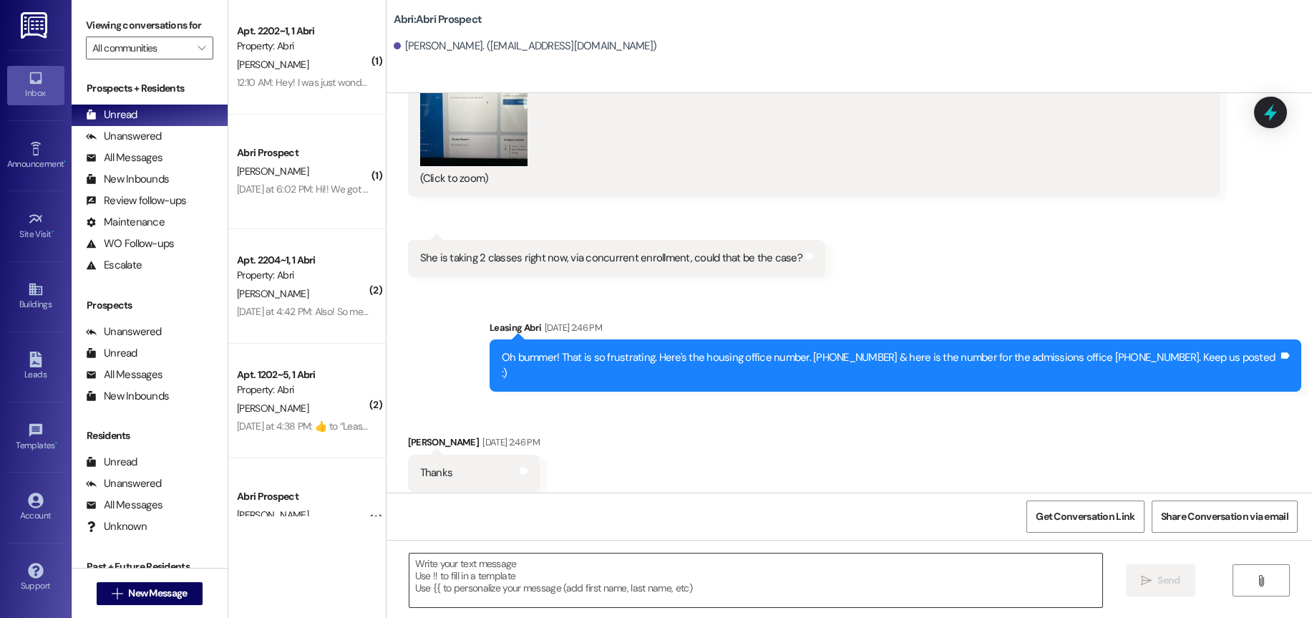
click at [457, 570] on textarea at bounding box center [755, 580] width 693 height 54
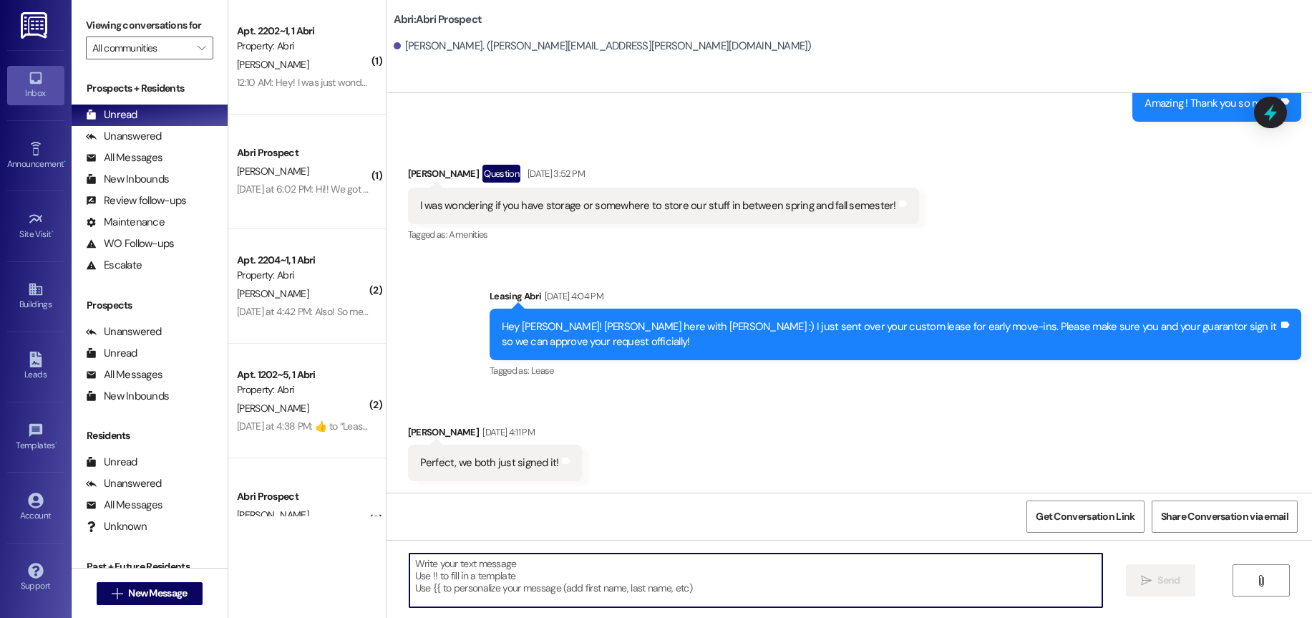
scroll to position [1065, 0]
paste textarea "Hey [PERSON_NAME]! This is Kayla with Abri Apartments. I just added your charge…"
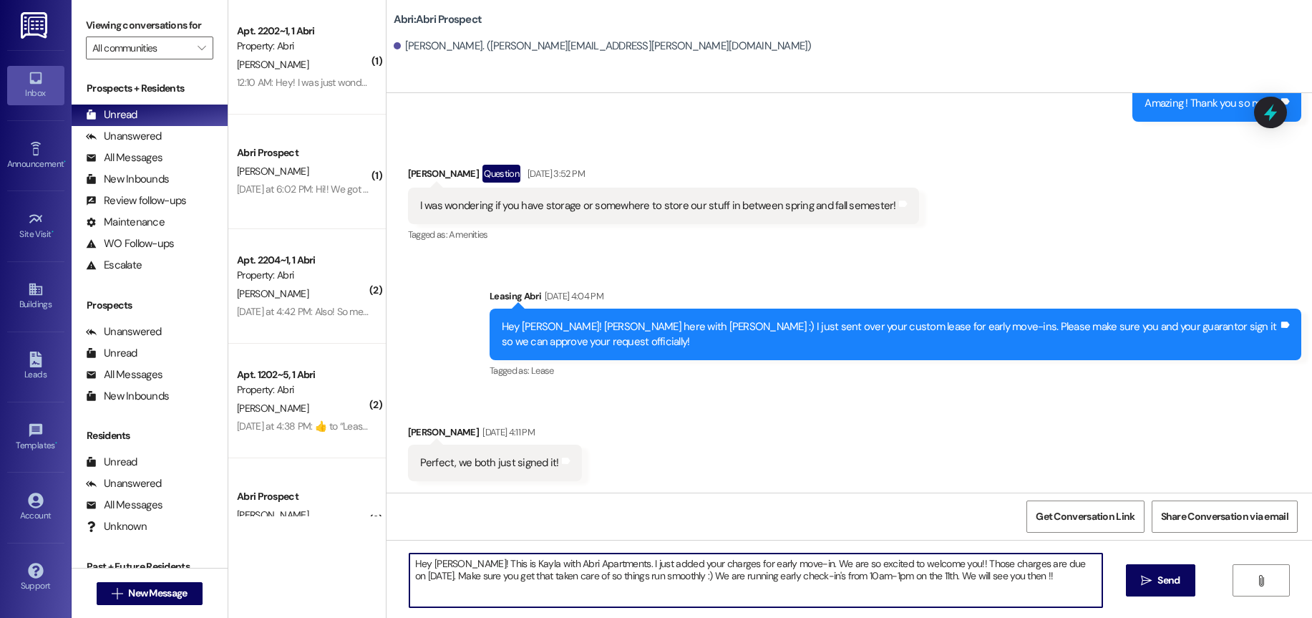
click at [434, 563] on textarea "Hey [PERSON_NAME]! This is Kayla with Abri Apartments. I just added your charge…" at bounding box center [755, 580] width 693 height 54
type textarea "Hey [PERSON_NAME]! This is Kayla with Abri Apartments. I just added your charge…"
click at [1170, 575] on span "Send" at bounding box center [1168, 579] width 22 height 15
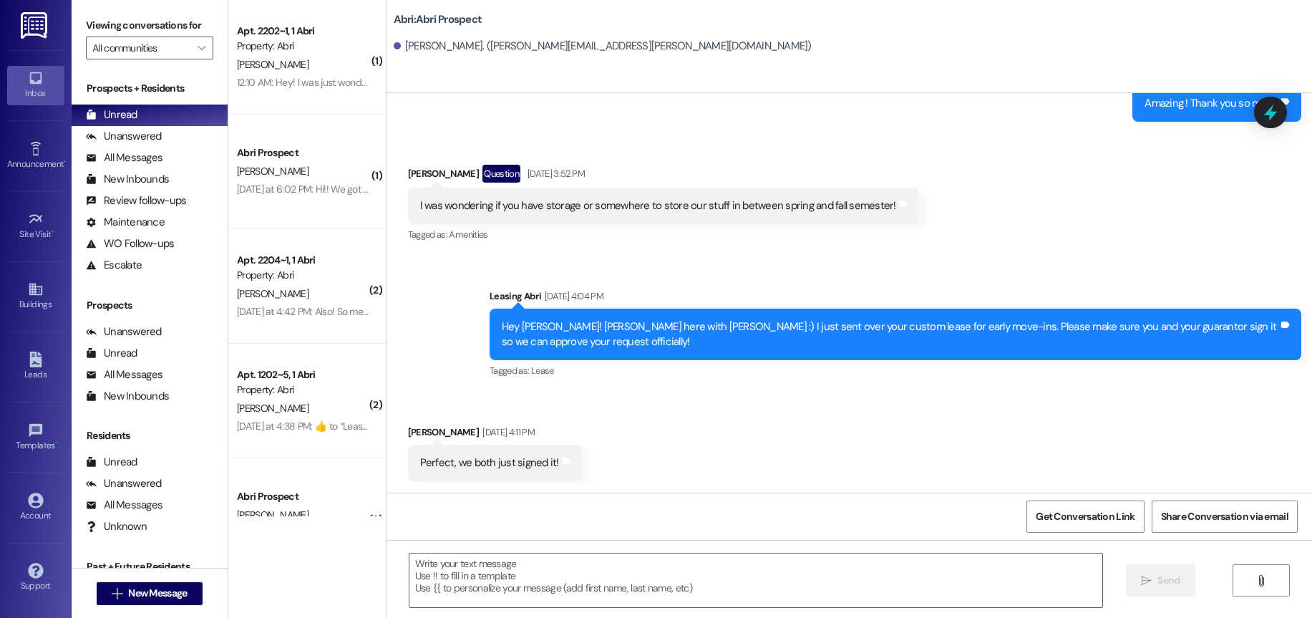
scroll to position [1180, 0]
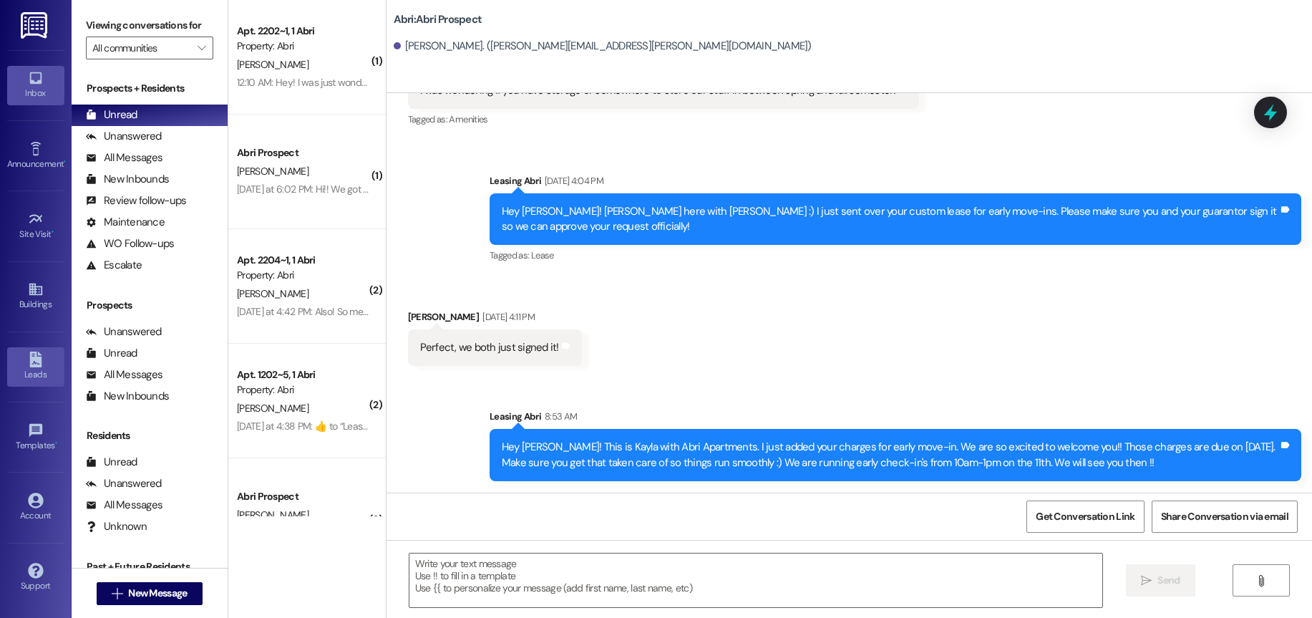
click at [29, 366] on icon at bounding box center [36, 359] width 16 height 16
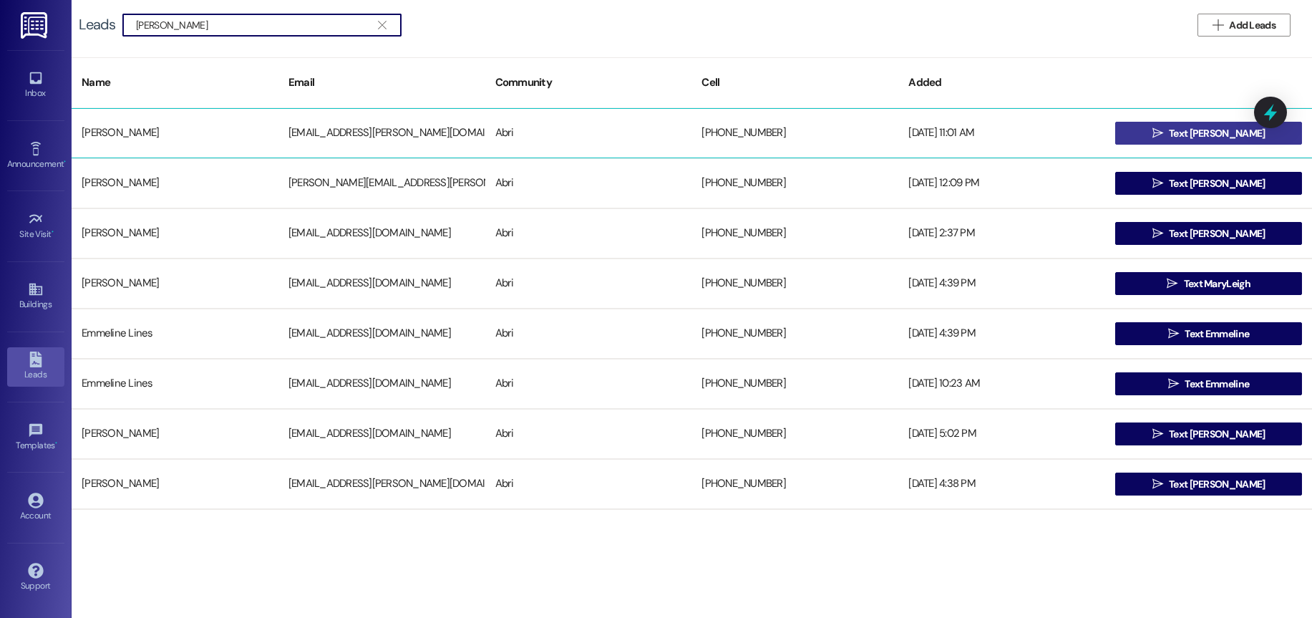
type input "[PERSON_NAME]"
click at [1221, 130] on span "Text [PERSON_NAME]" at bounding box center [1217, 133] width 96 height 15
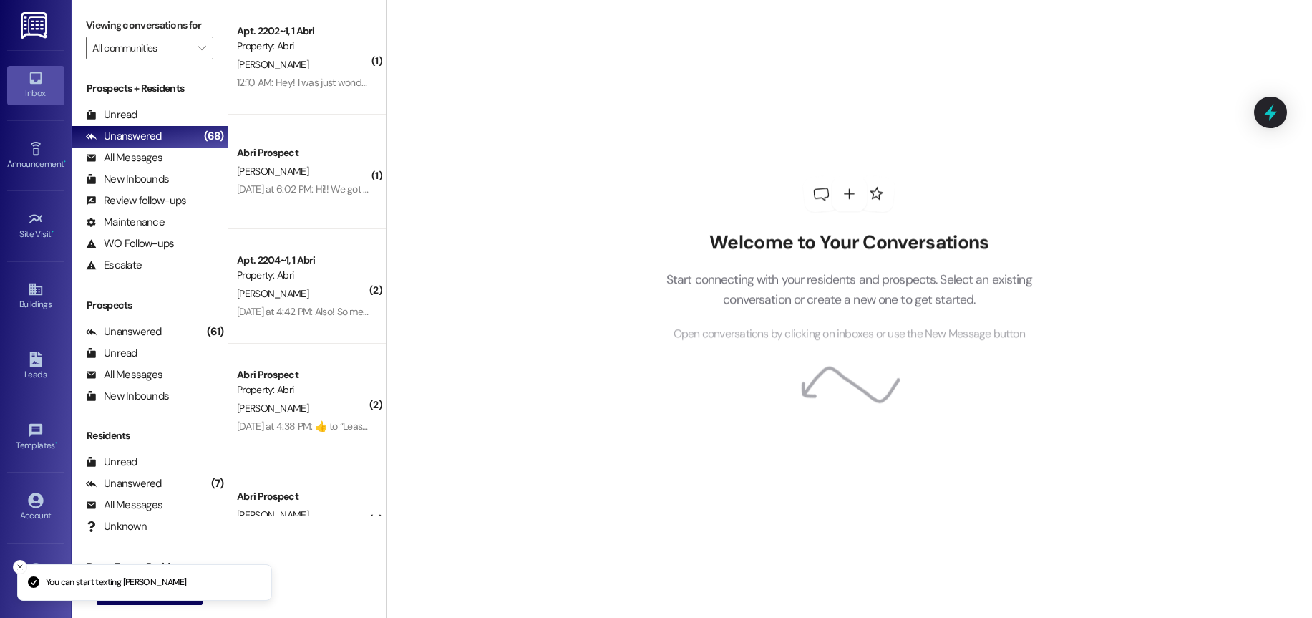
click at [513, 567] on div "Welcome to Your Conversations Start connecting with your residents and prospect…" at bounding box center [849, 309] width 926 height 618
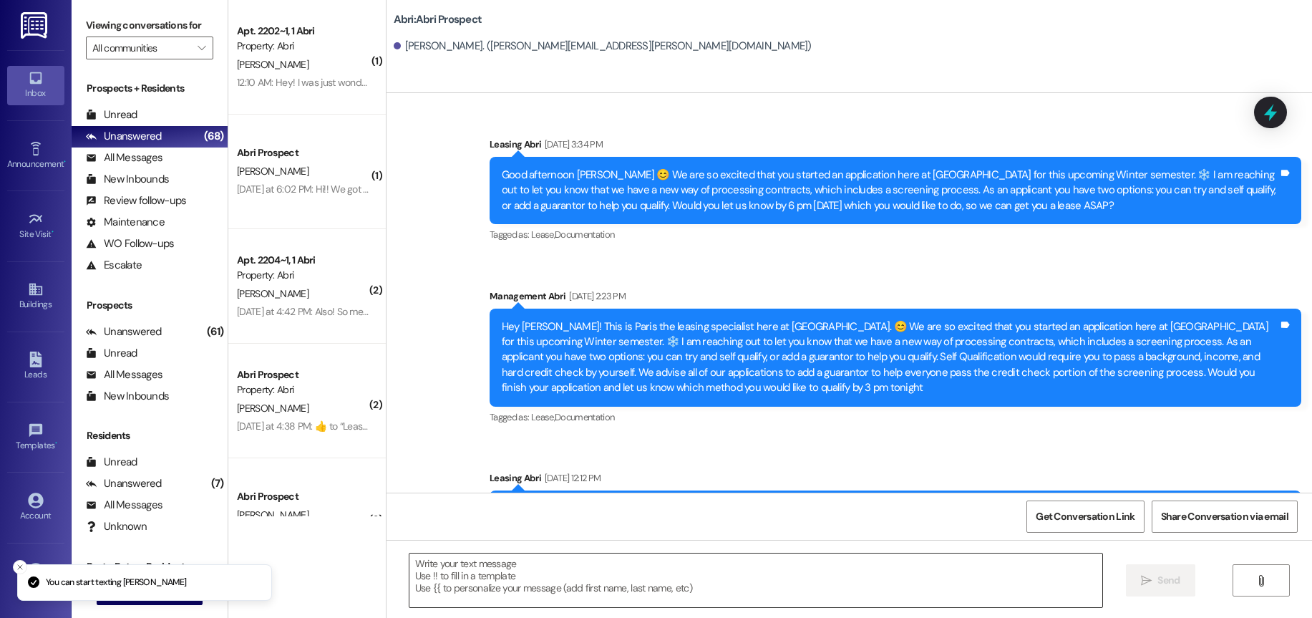
scroll to position [1171, 0]
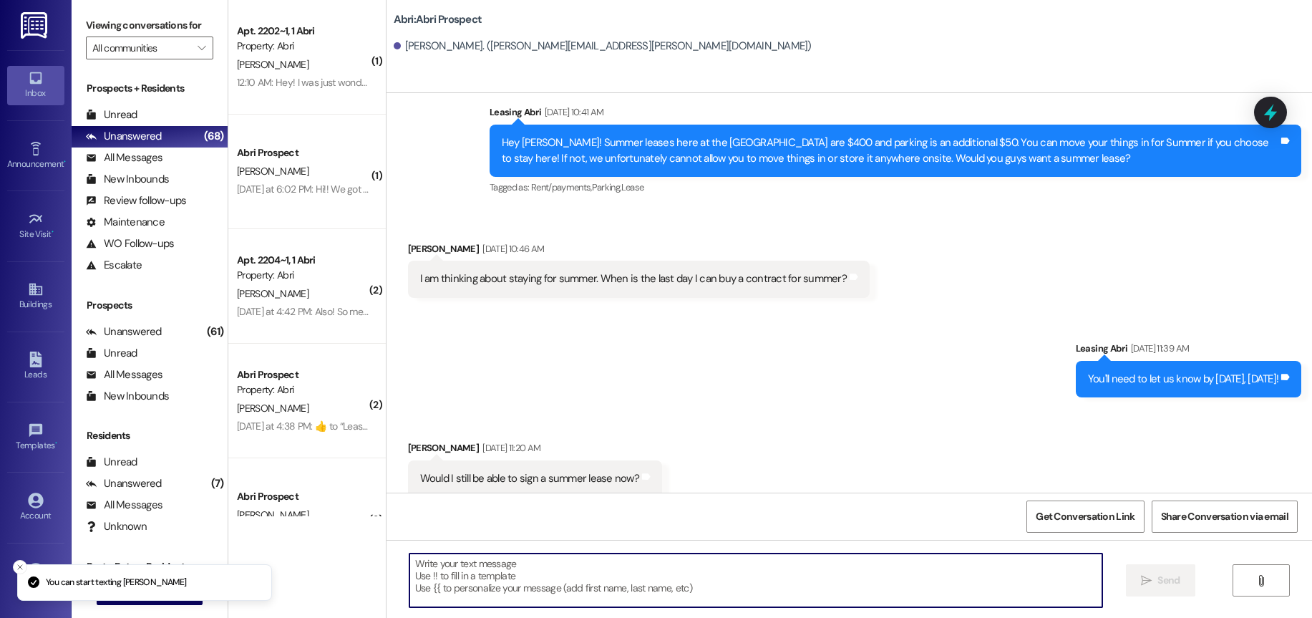
click at [503, 587] on textarea at bounding box center [755, 580] width 693 height 54
paste textarea "Hey [PERSON_NAME]! This is Kayla with Abri Apartments. I just added your charge…"
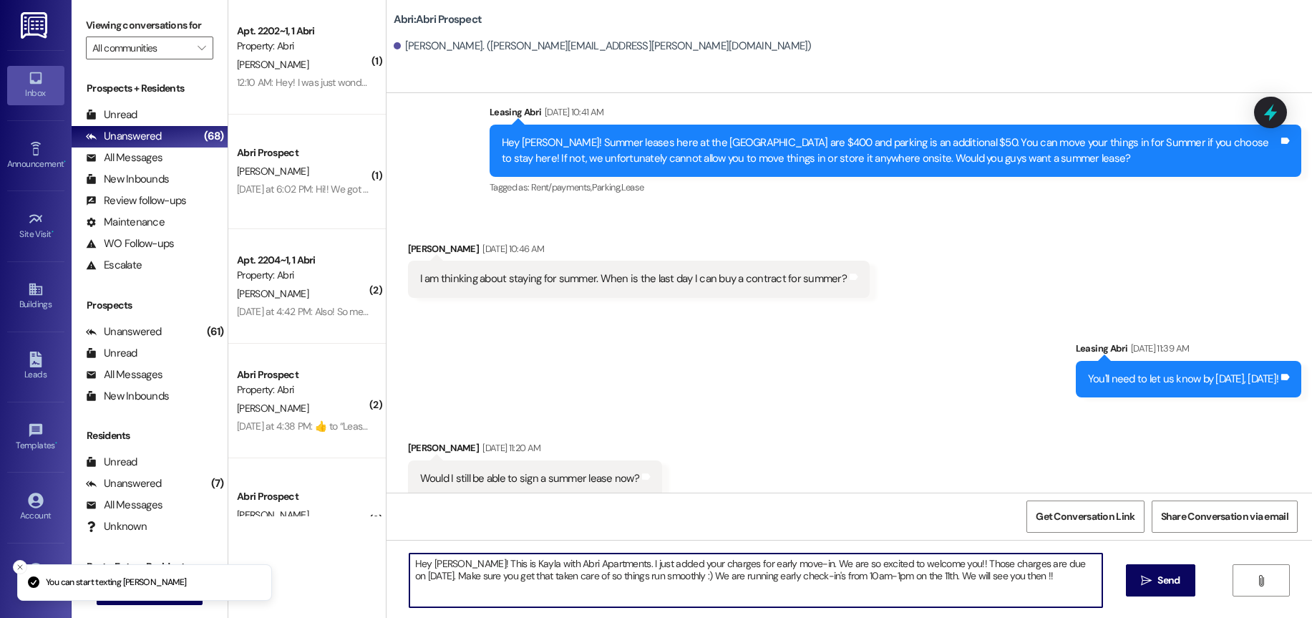
click at [443, 563] on textarea "Hey [PERSON_NAME]! This is Kayla with Abri Apartments. I just added your charge…" at bounding box center [755, 580] width 693 height 54
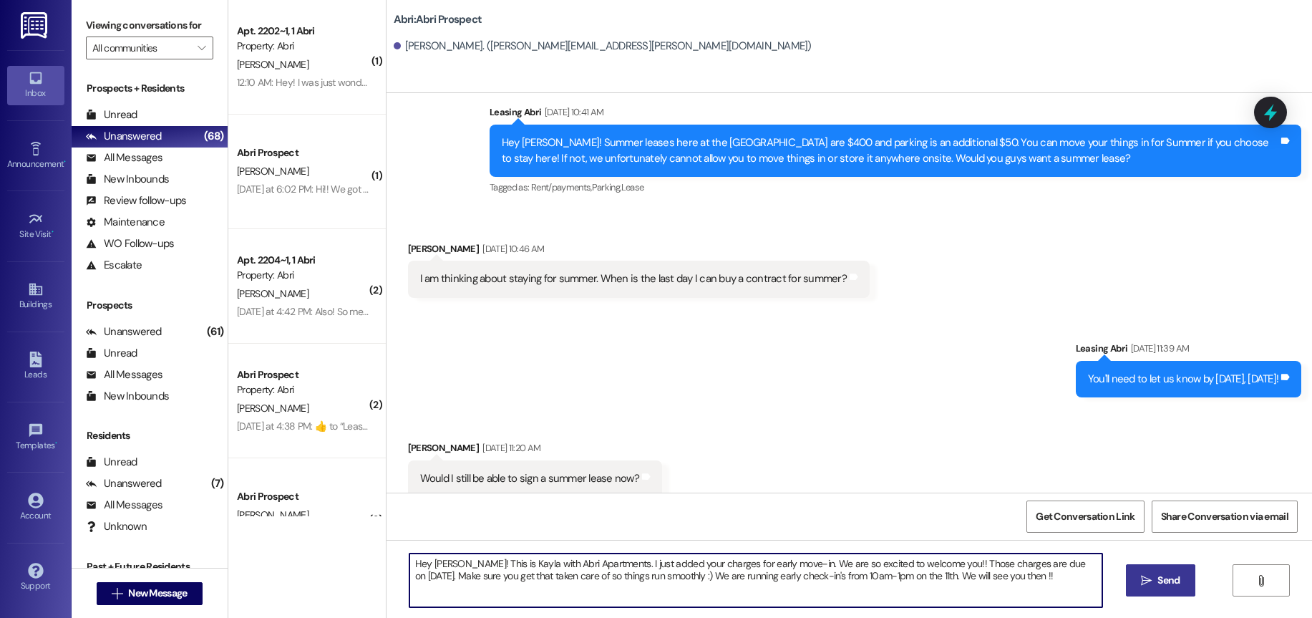
type textarea "Hey [PERSON_NAME]! This is Kayla with Abri Apartments. I just added your charge…"
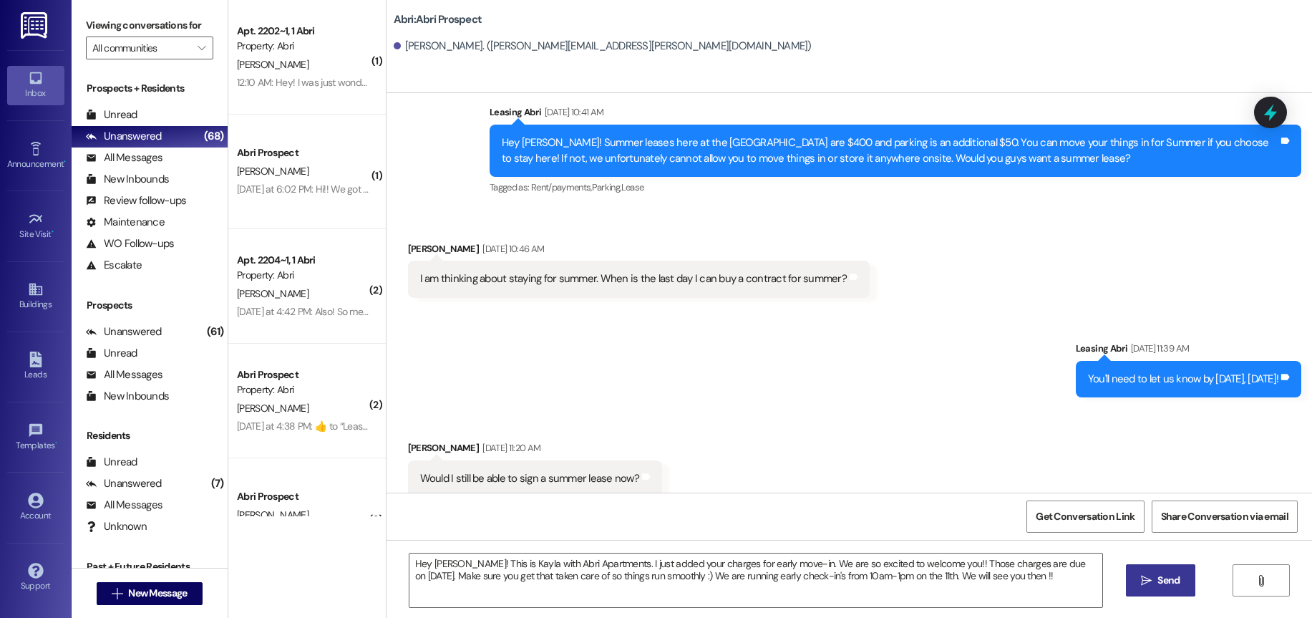
click at [1153, 569] on button " Send" at bounding box center [1160, 580] width 69 height 32
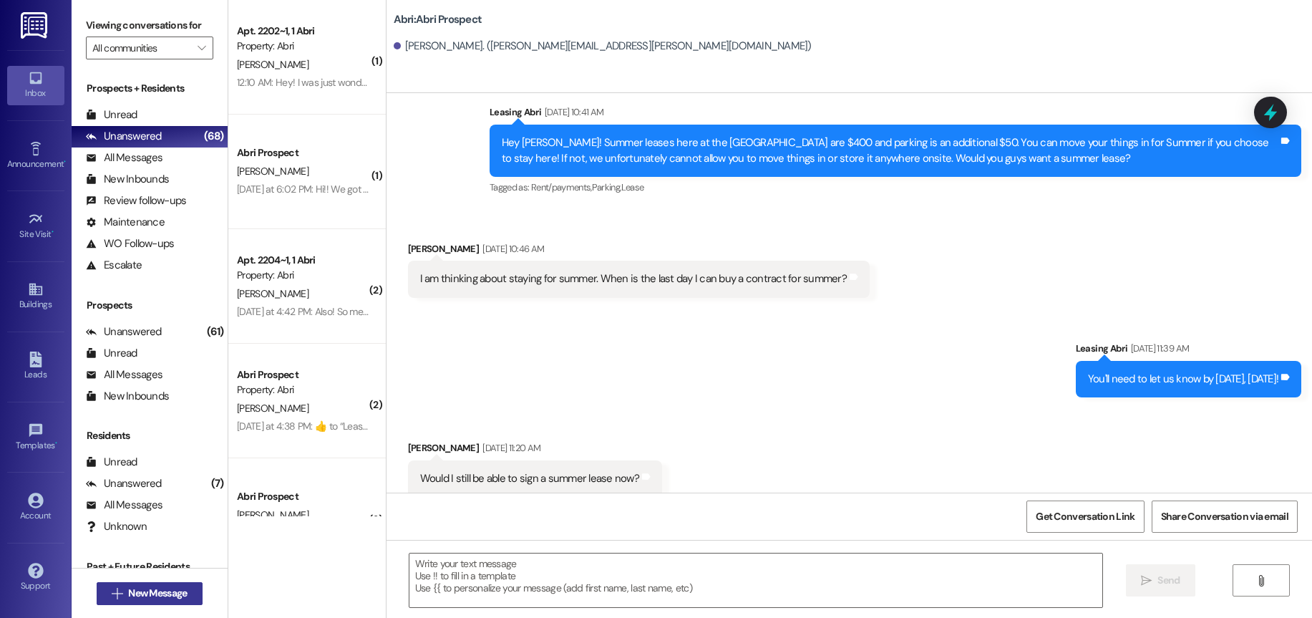
click at [157, 585] on span "New Message" at bounding box center [157, 592] width 59 height 15
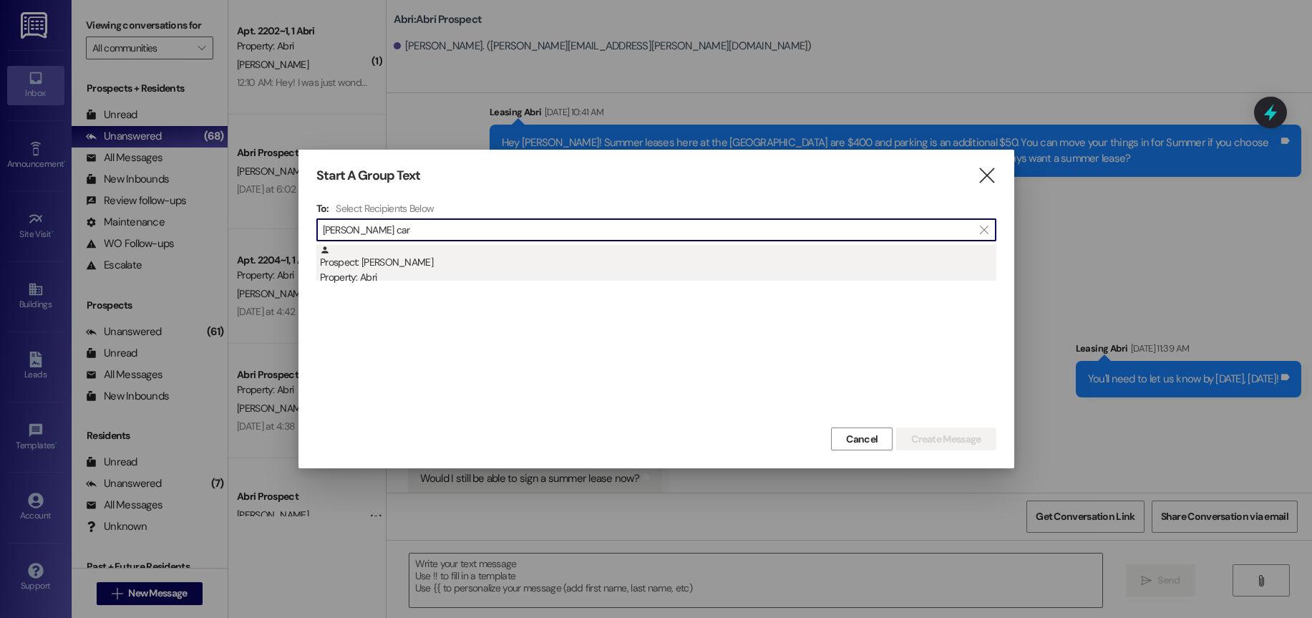
type input "[PERSON_NAME] car"
click at [624, 254] on div "Prospect: [PERSON_NAME] Property: Abri" at bounding box center [658, 265] width 676 height 41
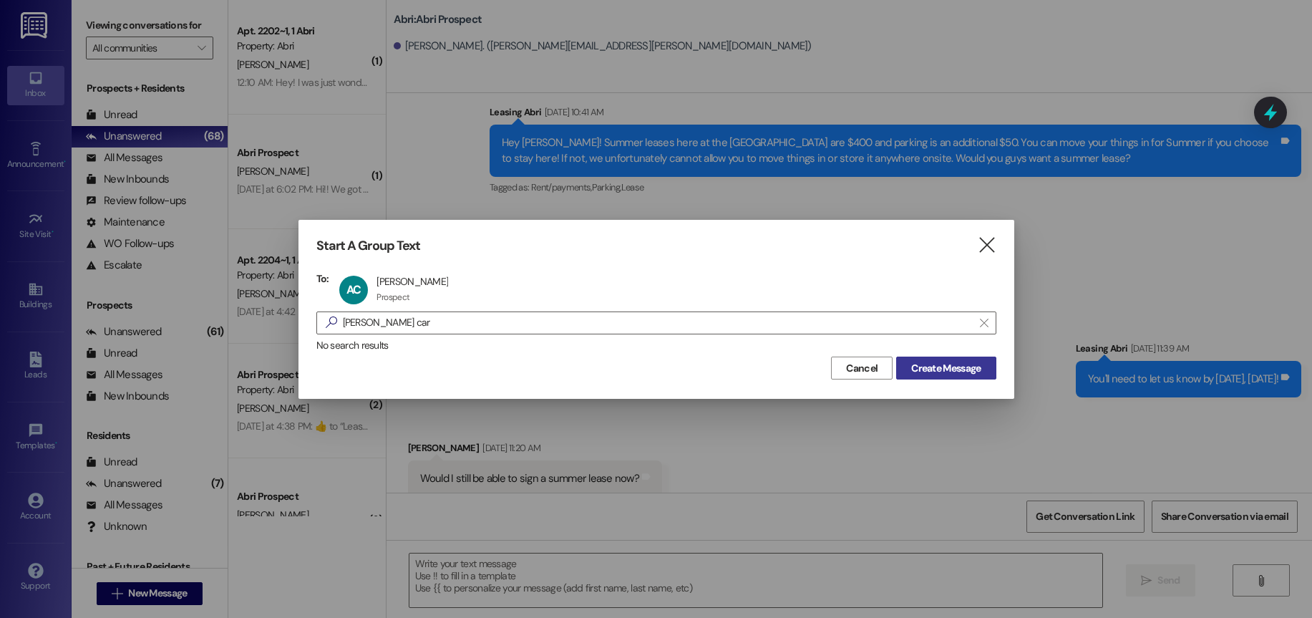
click at [952, 366] on span "Create Message" at bounding box center [945, 368] width 69 height 15
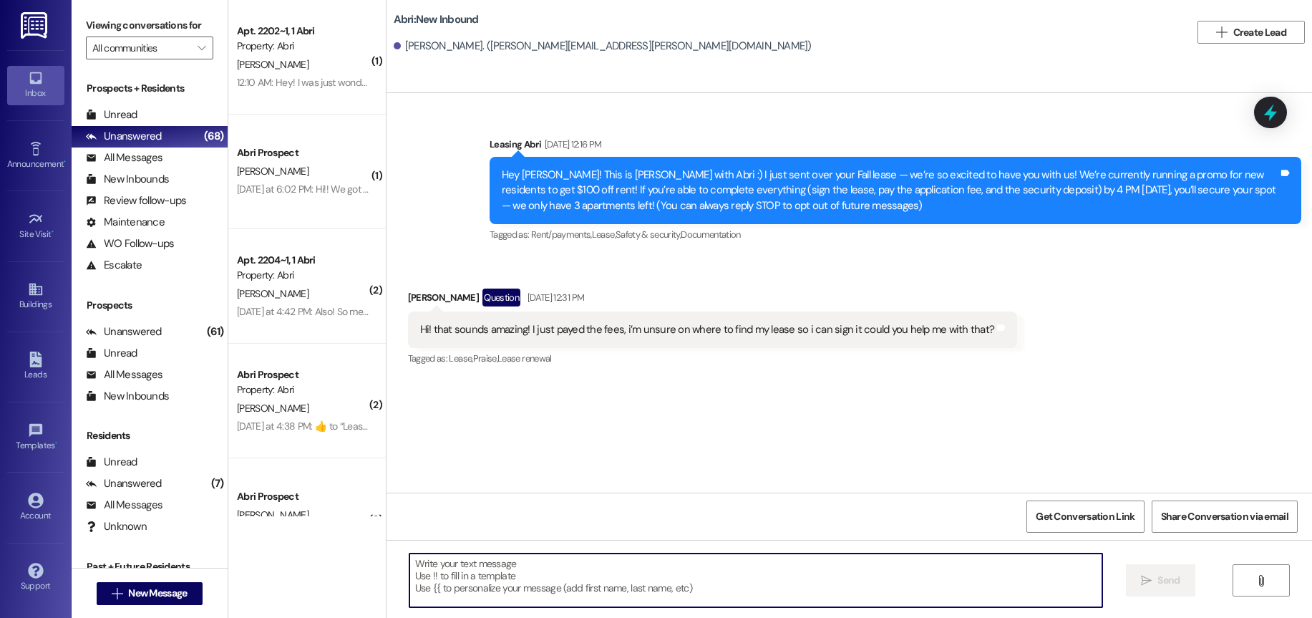
click at [528, 580] on textarea at bounding box center [755, 580] width 693 height 54
paste textarea "Hey [PERSON_NAME]! This is Kayla with Abri Apartments. I just added your charge…"
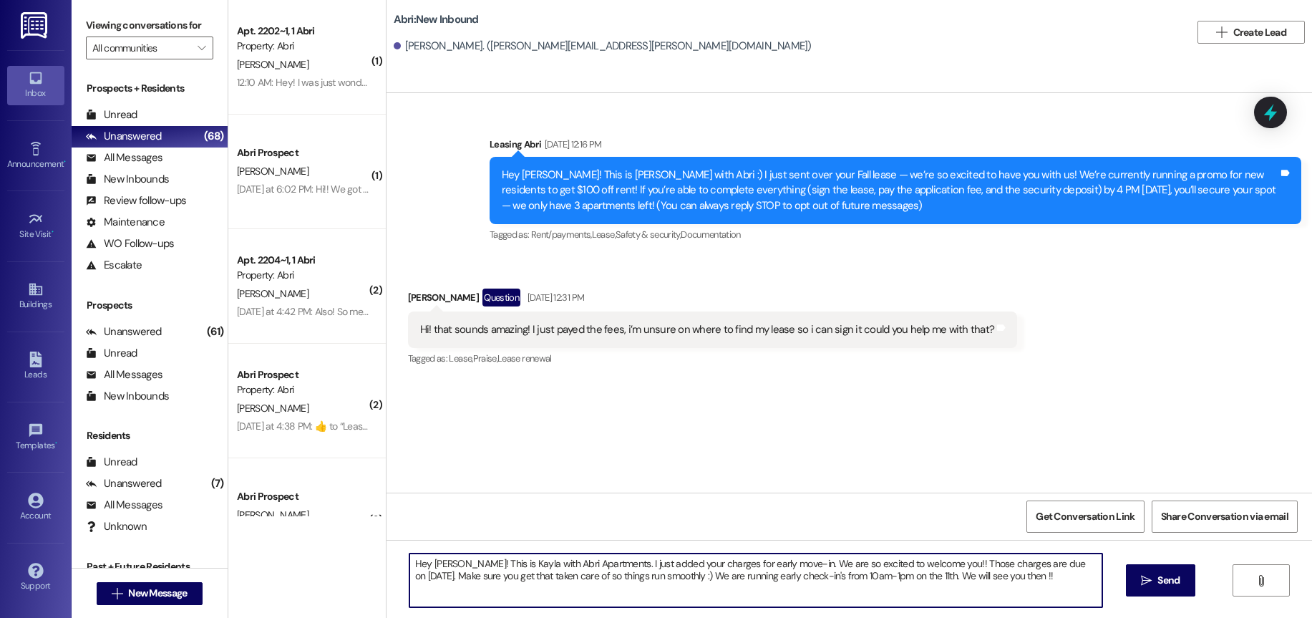
click at [440, 560] on textarea "Hey [PERSON_NAME]! This is Kayla with Abri Apartments. I just added your charge…" at bounding box center [755, 580] width 693 height 54
drag, startPoint x: 809, startPoint y: 595, endPoint x: 776, endPoint y: 557, distance: 49.8
click at [776, 557] on textarea "Hey [PERSON_NAME]! This is Kayla with Abri Apartments. I just added your charge…" at bounding box center [755, 580] width 693 height 54
type textarea "Hey [PERSON_NAME]! This is Kayla with Abri Apartments. I just added your charge…"
